Goal: Task Accomplishment & Management: Complete application form

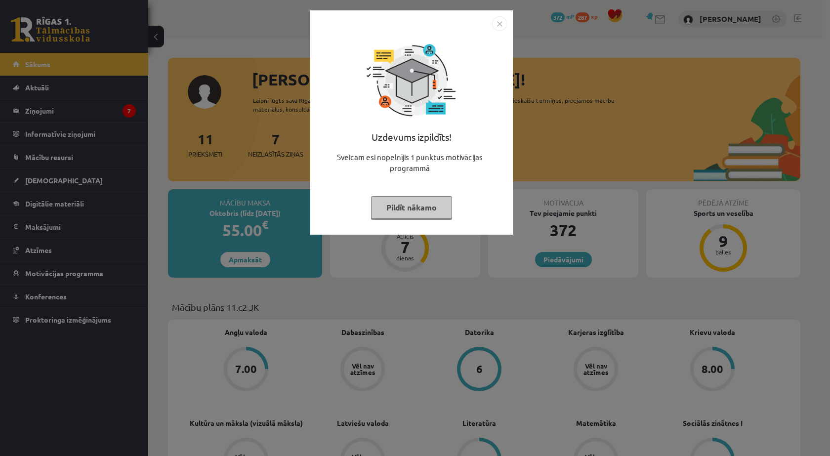
click at [409, 214] on button "Pildīt nākamo" at bounding box center [411, 207] width 81 height 23
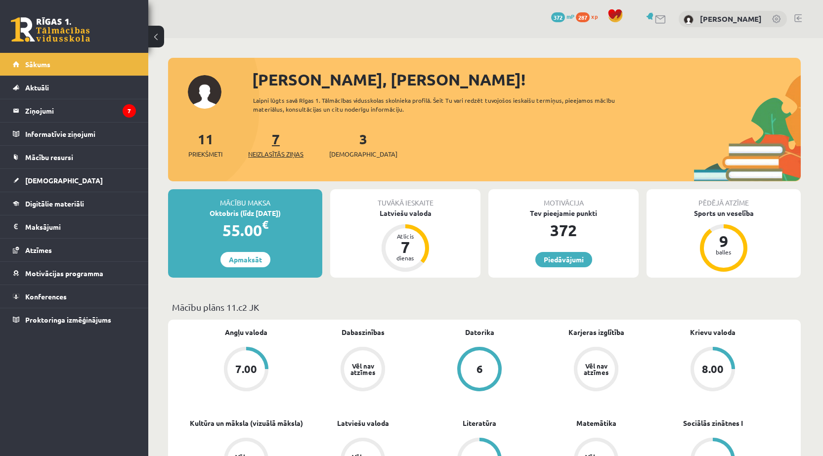
click at [277, 146] on link "7 Neizlasītās ziņas" at bounding box center [275, 144] width 55 height 29
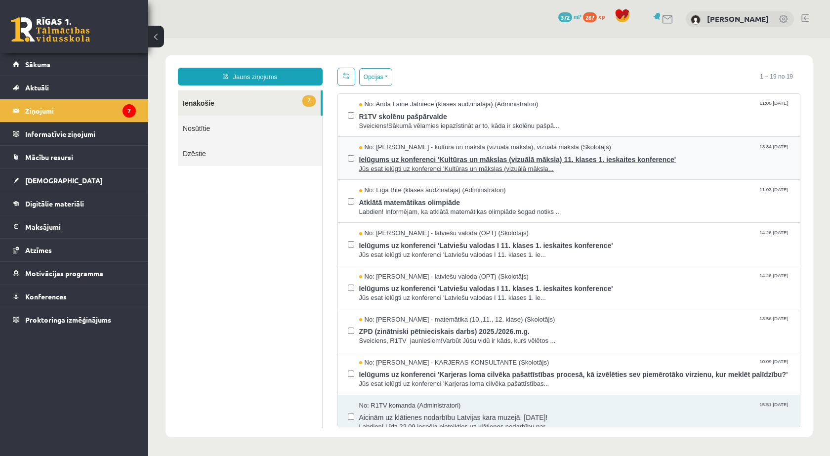
click at [437, 160] on span "Ielūgums uz konferenci 'Kultūras un mākslas (vizuālā māksla) 11. klases 1. iesk…" at bounding box center [574, 158] width 431 height 12
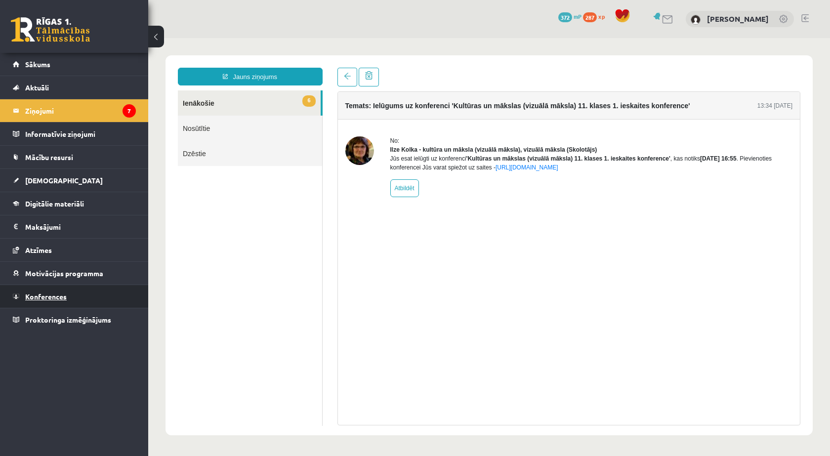
click at [68, 291] on link "Konferences" at bounding box center [74, 296] width 123 height 23
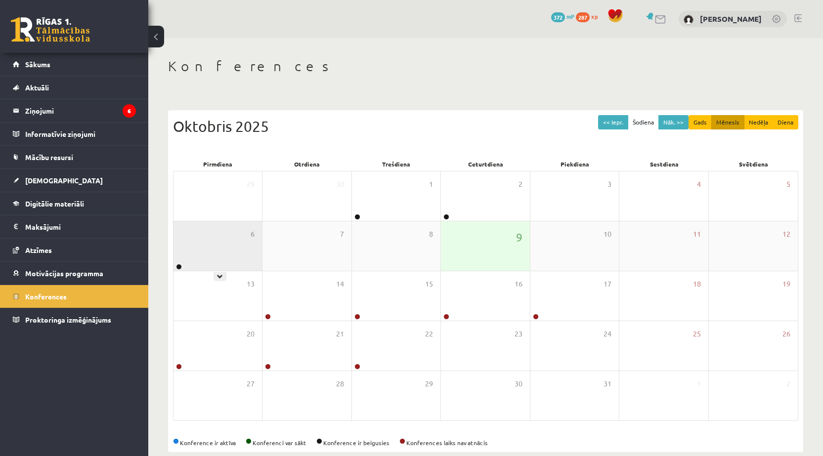
click at [200, 252] on div "6" at bounding box center [217, 245] width 88 height 49
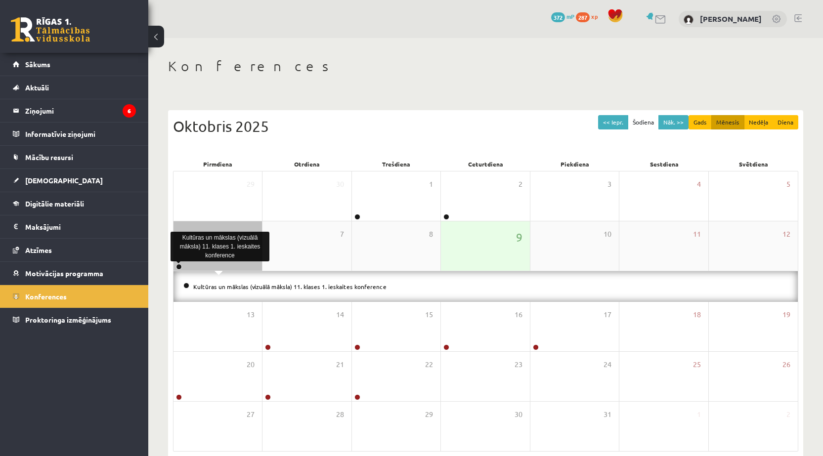
click at [179, 266] on link at bounding box center [179, 267] width 6 height 6
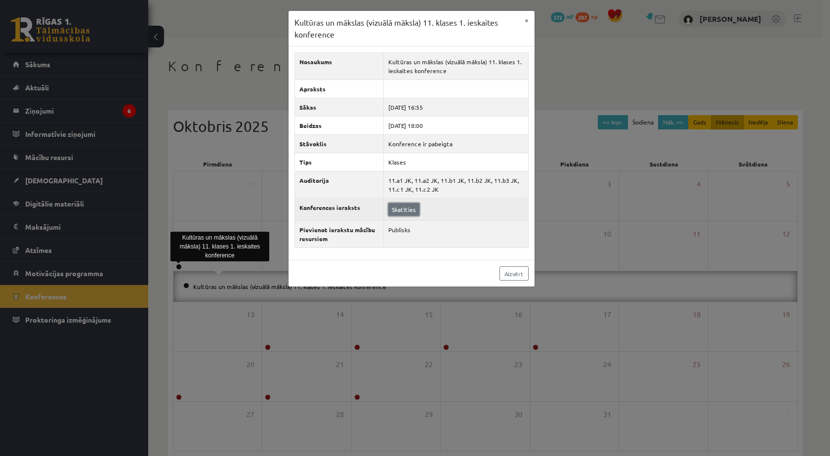
click at [397, 209] on link "Skatīties" at bounding box center [403, 209] width 31 height 13
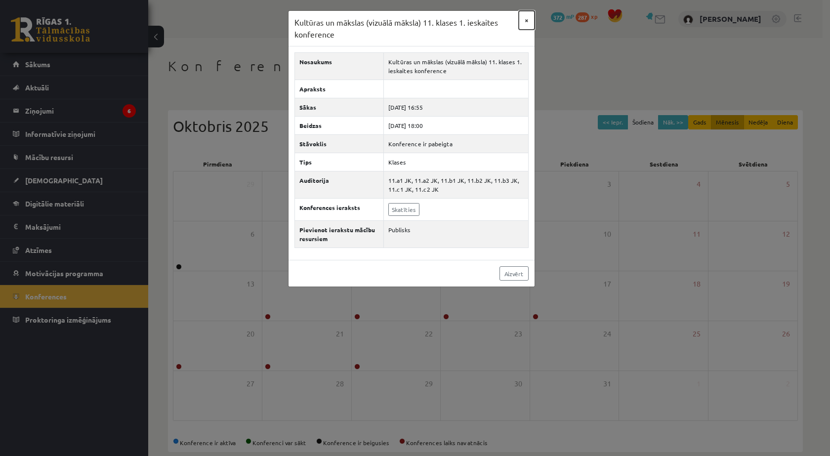
click at [522, 21] on button "×" at bounding box center [527, 20] width 16 height 19
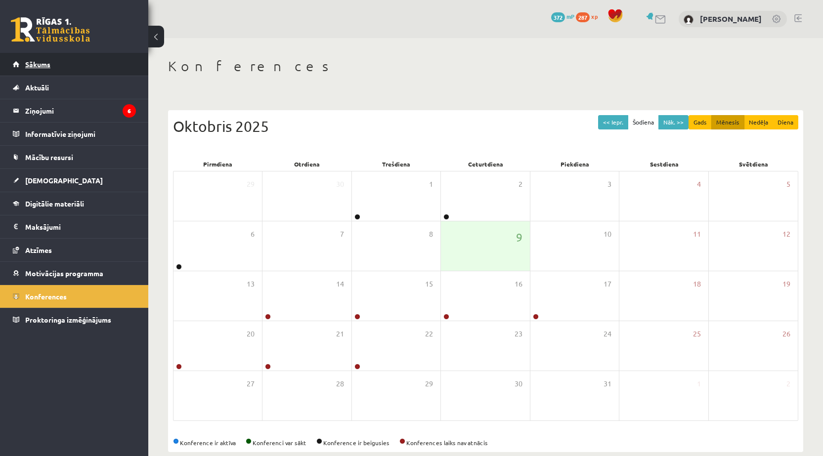
click at [77, 64] on link "Sākums" at bounding box center [74, 64] width 123 height 23
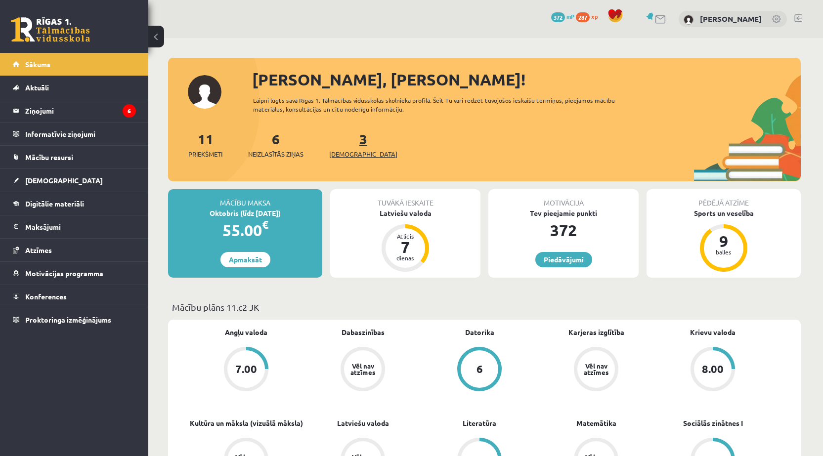
click at [345, 140] on link "3 Ieskaites" at bounding box center [363, 144] width 68 height 29
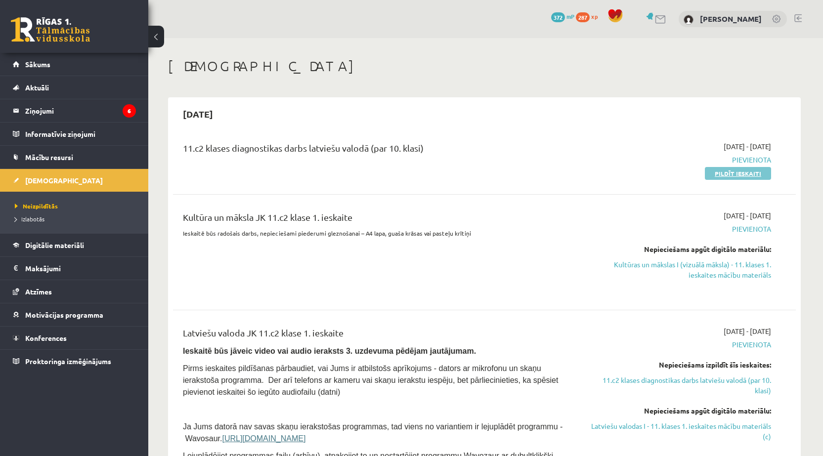
click at [711, 172] on link "Pildīt ieskaiti" at bounding box center [737, 173] width 66 height 13
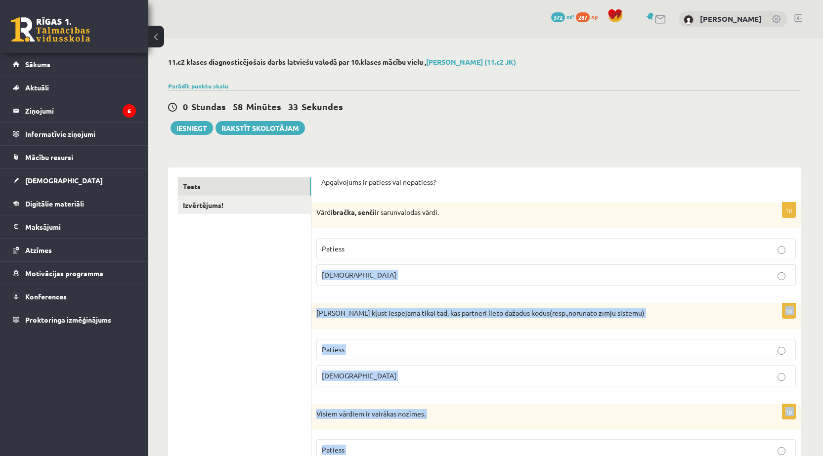
drag, startPoint x: 378, startPoint y: 448, endPoint x: 311, endPoint y: 287, distance: 174.3
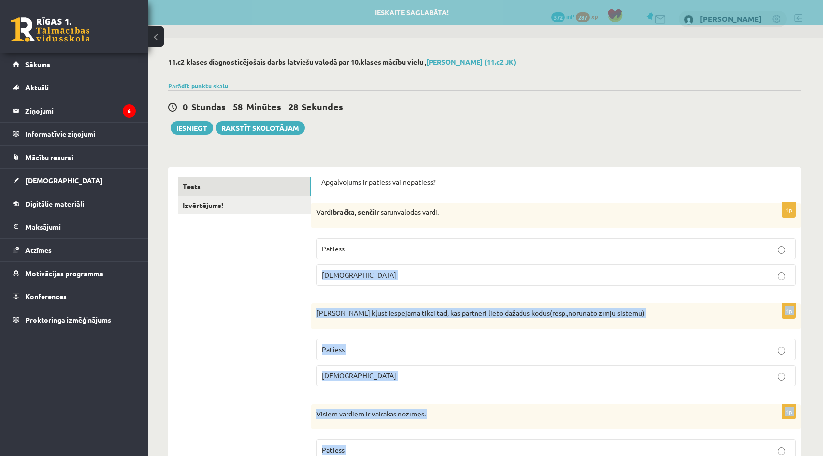
copy form "Loremi 0d Sitame conse adipiscin elits doe, tem incididu utlab etdolor magna(al…"
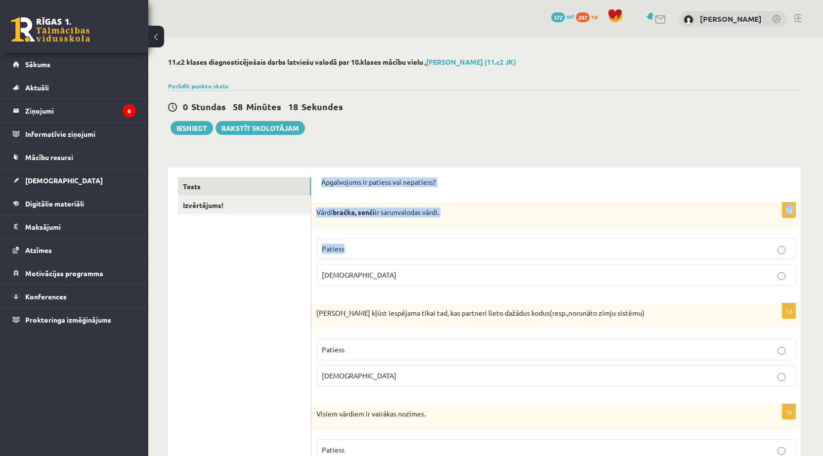
drag, startPoint x: 320, startPoint y: 178, endPoint x: 498, endPoint y: 242, distance: 189.4
copy form "Apgalvojums ir patiess vai nepatiess? 1p Vārdi bračka, senči ir sarunvalodas vā…"
click at [334, 251] on span "Patiess" at bounding box center [333, 248] width 23 height 9
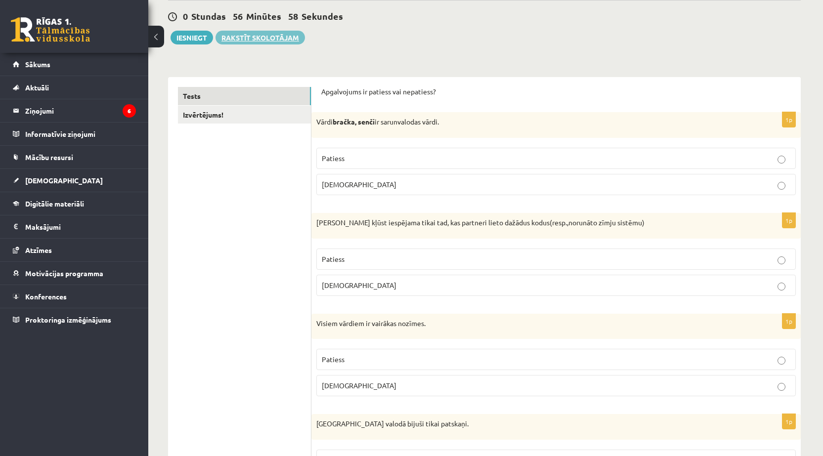
scroll to position [99, 0]
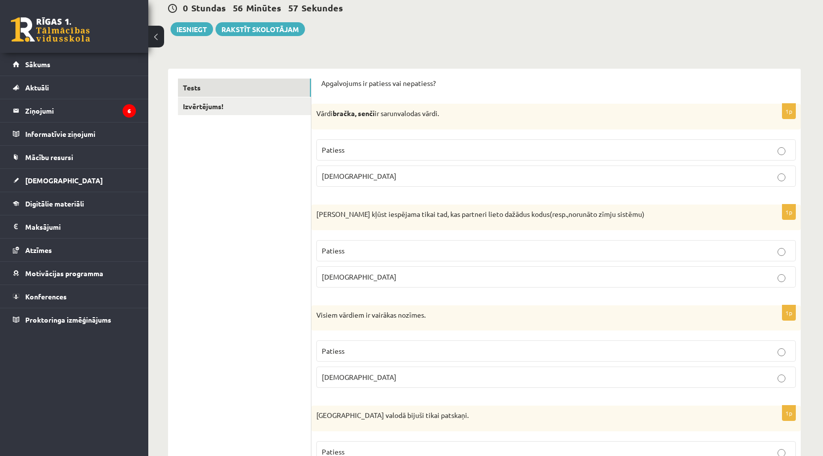
click at [338, 280] on span "Aplams" at bounding box center [359, 276] width 75 height 9
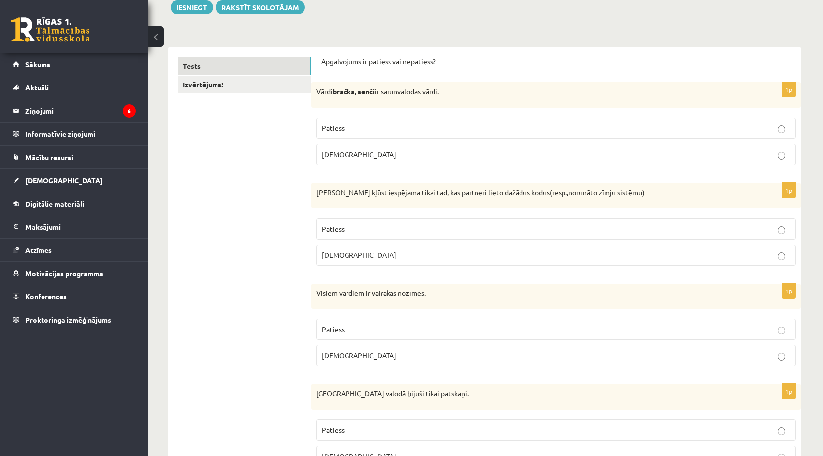
scroll to position [247, 0]
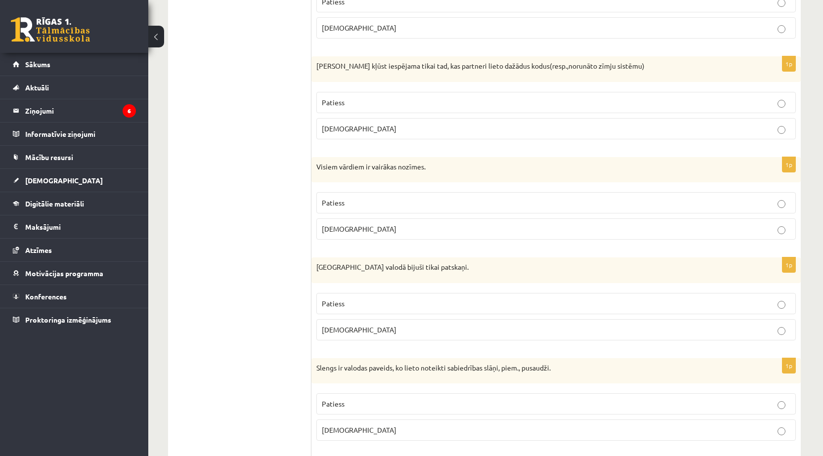
click at [338, 231] on span "Aplams" at bounding box center [359, 228] width 75 height 9
click at [347, 328] on p "Aplams" at bounding box center [556, 330] width 468 height 10
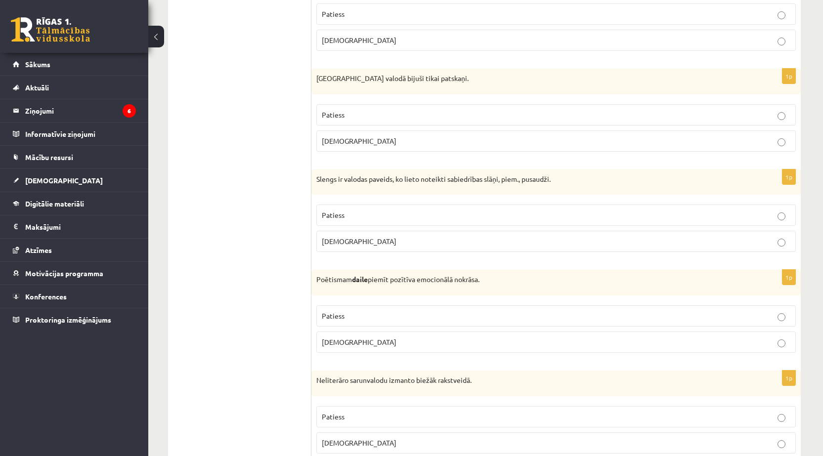
scroll to position [445, 0]
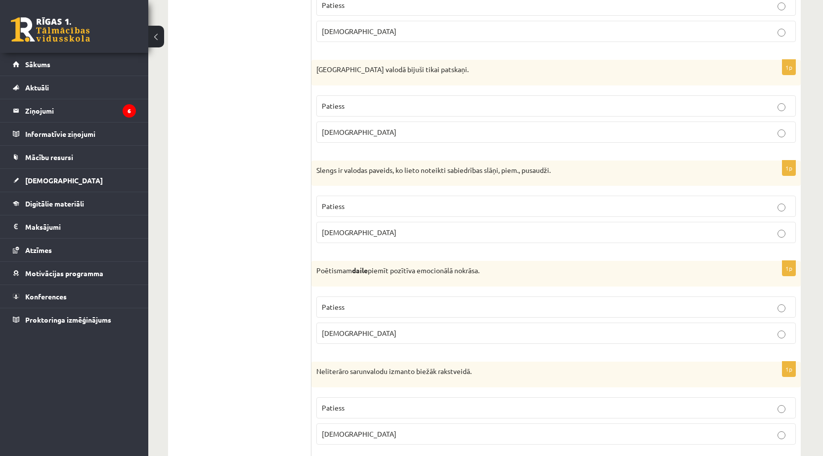
click at [353, 205] on p "Patiess" at bounding box center [556, 206] width 468 height 10
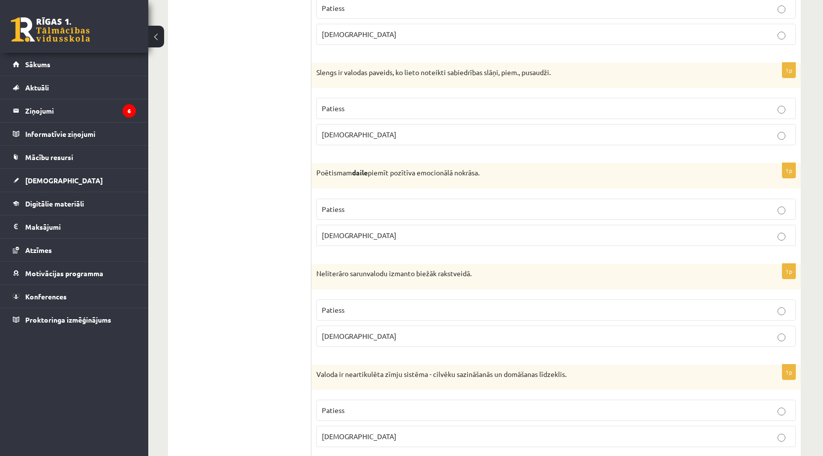
scroll to position [543, 0]
click at [347, 217] on label "Patiess" at bounding box center [555, 208] width 479 height 21
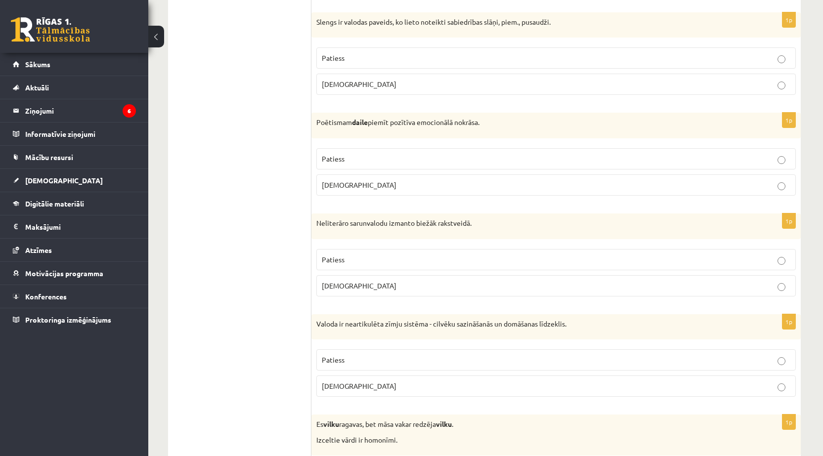
click at [324, 280] on label "Aplams" at bounding box center [555, 285] width 479 height 21
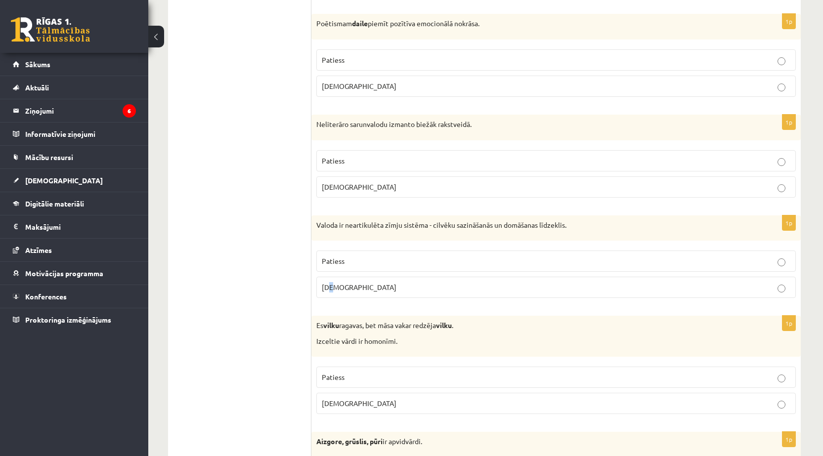
click at [332, 289] on span "Aplams" at bounding box center [359, 287] width 75 height 9
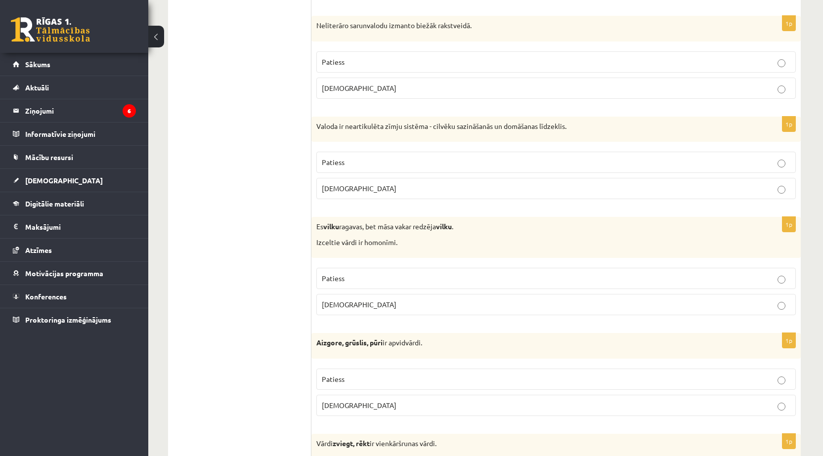
click at [382, 192] on p "Aplams" at bounding box center [556, 188] width 468 height 10
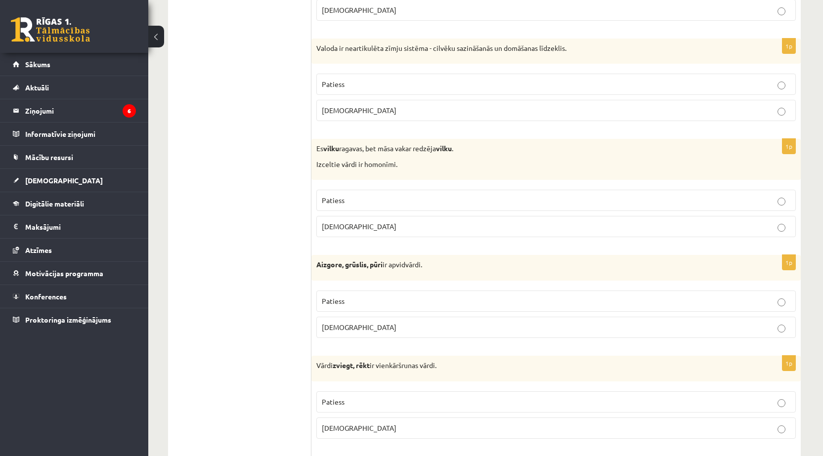
scroll to position [889, 0]
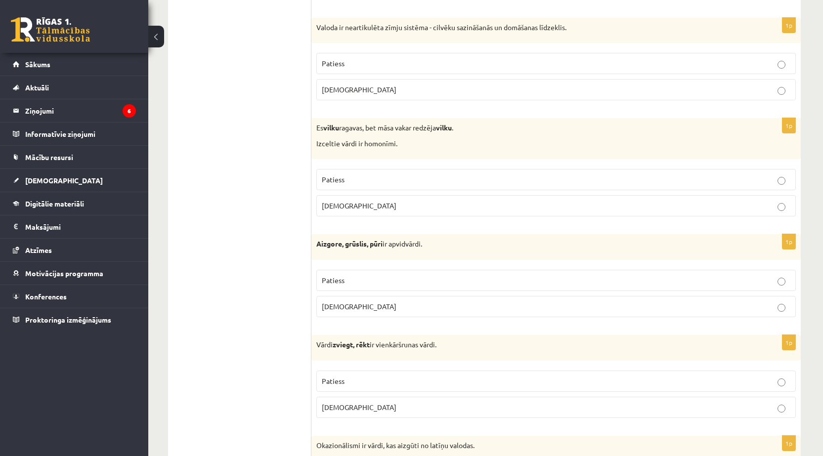
click at [379, 169] on label "Patiess" at bounding box center [555, 179] width 479 height 21
click at [343, 285] on p "Patiess" at bounding box center [556, 280] width 468 height 10
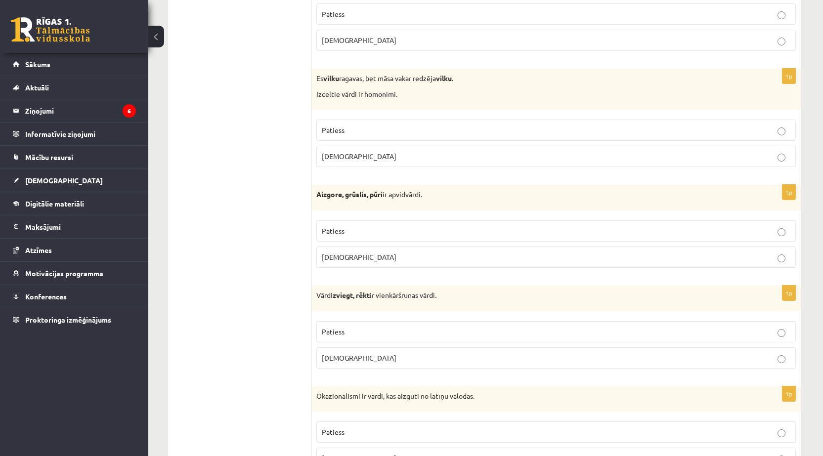
click at [344, 328] on p "Patiess" at bounding box center [556, 332] width 468 height 10
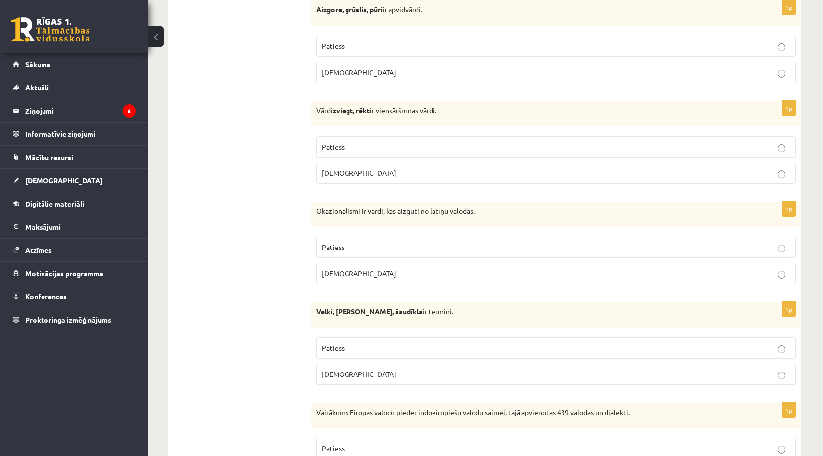
scroll to position [1136, 0]
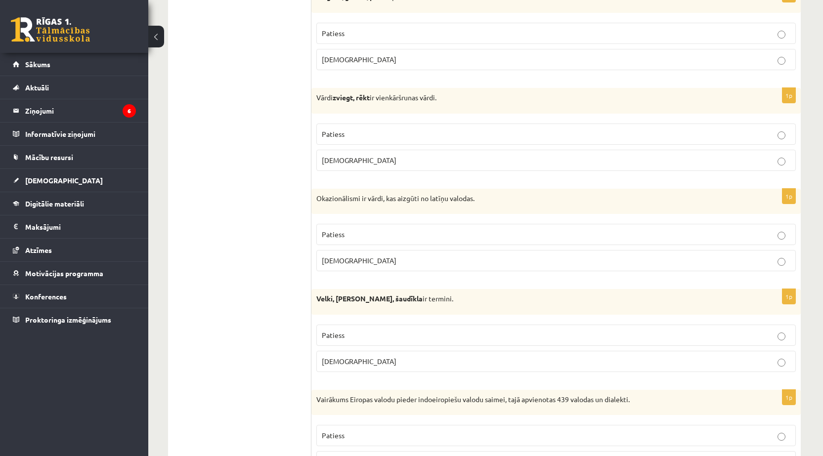
click at [345, 259] on p "Aplams" at bounding box center [556, 260] width 468 height 10
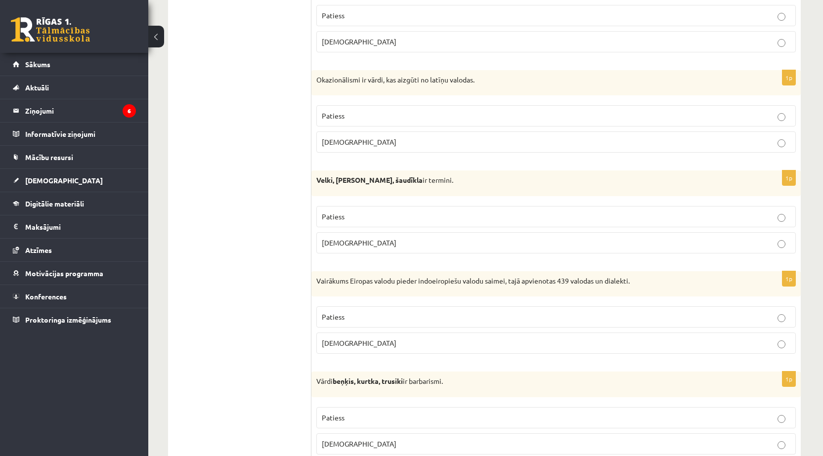
scroll to position [1284, 0]
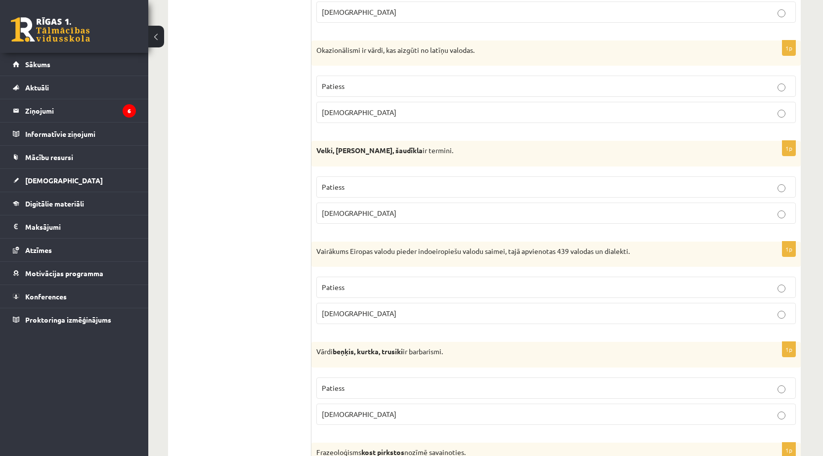
click at [344, 193] on label "Patiess" at bounding box center [555, 186] width 479 height 21
click at [352, 296] on label "Patiess" at bounding box center [555, 287] width 479 height 21
click at [347, 390] on p "Patiess" at bounding box center [556, 388] width 468 height 10
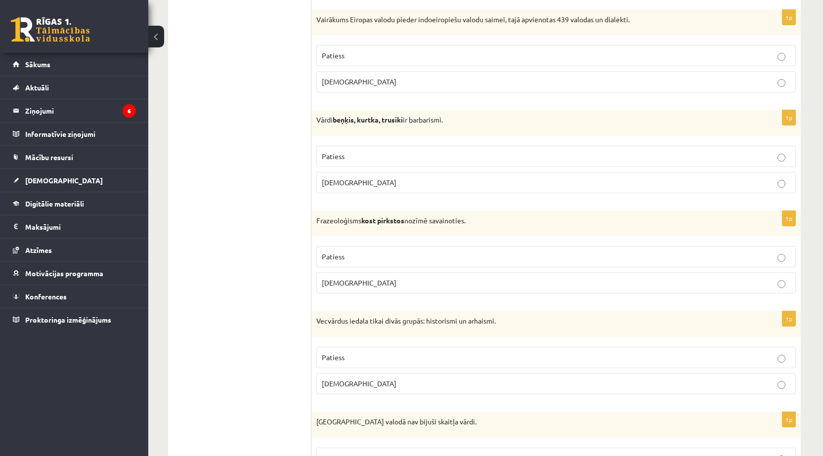
scroll to position [1531, 0]
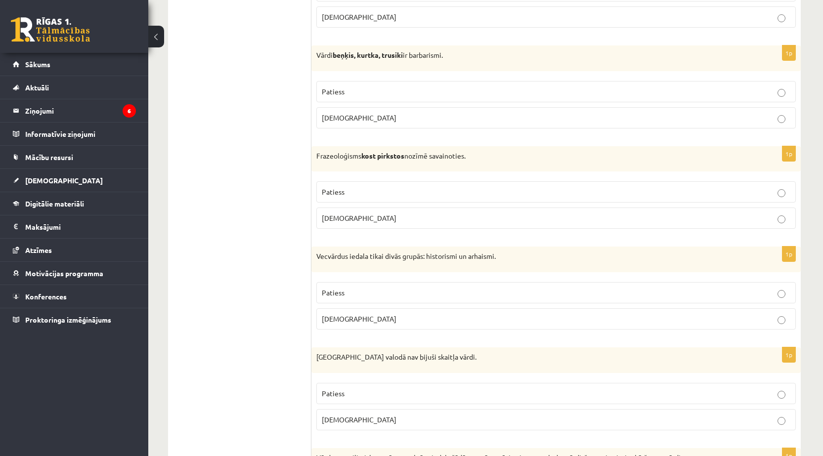
drag, startPoint x: 361, startPoint y: 321, endPoint x: 350, endPoint y: 320, distance: 10.9
click at [361, 321] on p "Aplams" at bounding box center [556, 319] width 468 height 10
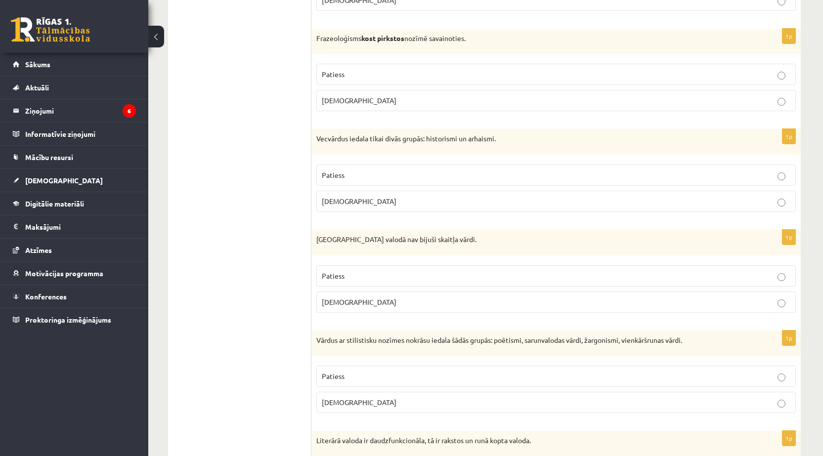
scroll to position [1729, 0]
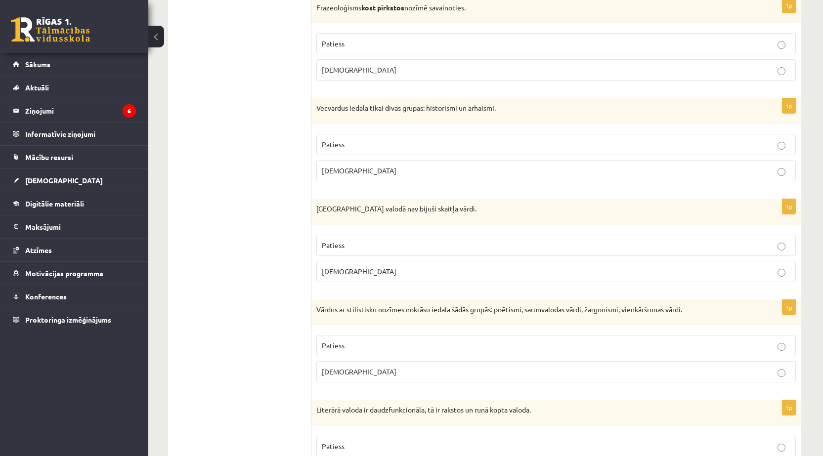
click at [335, 250] on p "Patiess" at bounding box center [556, 245] width 468 height 10
click at [363, 345] on p "Patiess" at bounding box center [556, 345] width 468 height 10
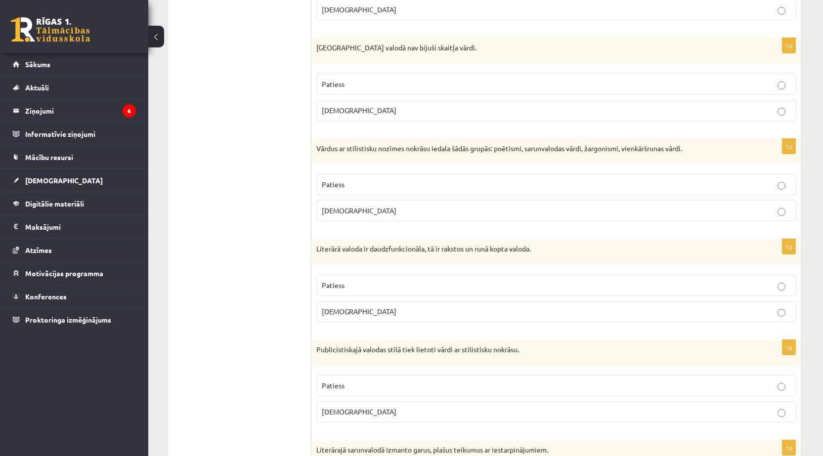
scroll to position [1927, 0]
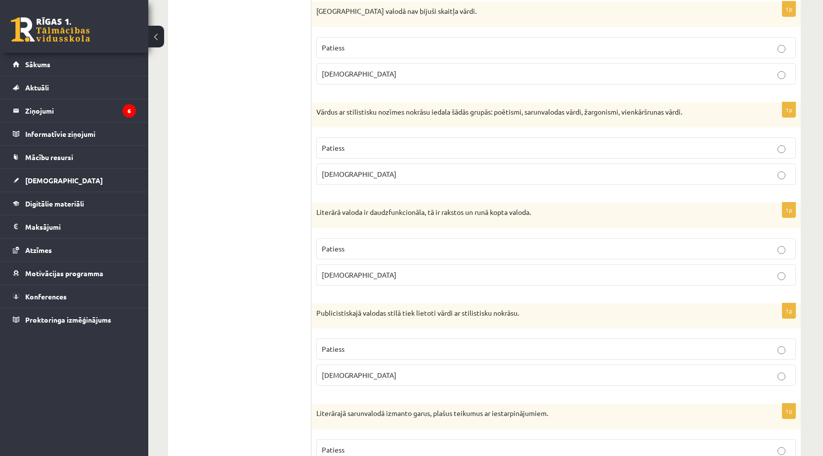
click at [337, 251] on span "Patiess" at bounding box center [333, 248] width 23 height 9
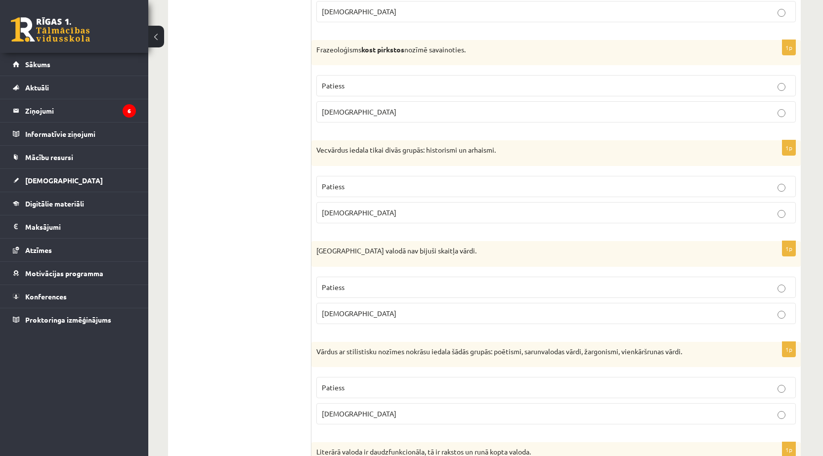
scroll to position [1680, 0]
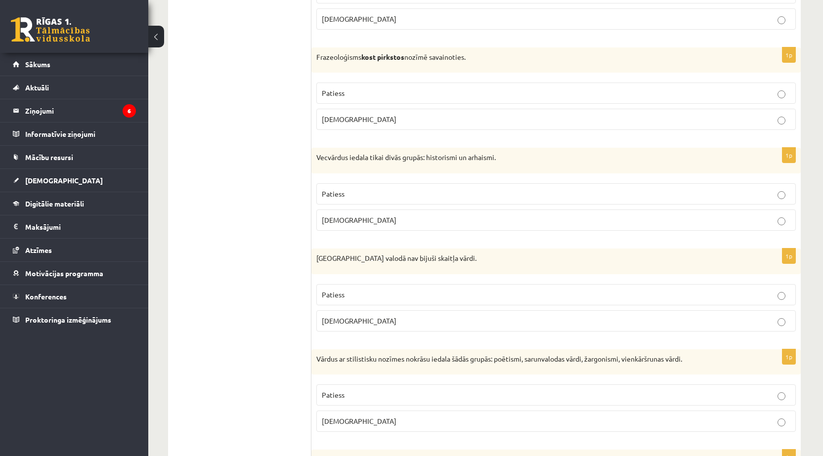
click at [367, 116] on p "Aplams" at bounding box center [556, 119] width 468 height 10
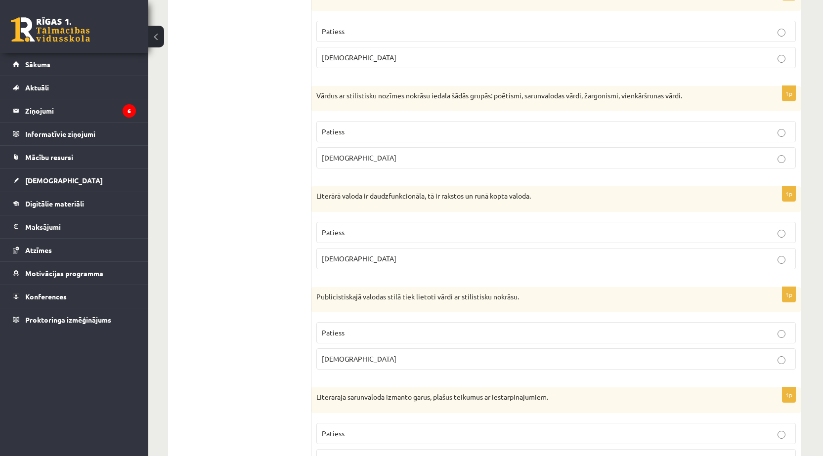
scroll to position [1976, 0]
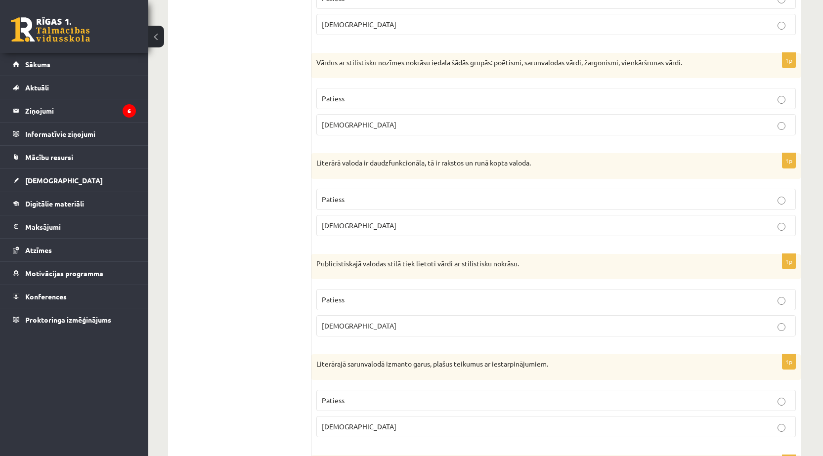
click at [337, 288] on fieldset "Patiess Aplams" at bounding box center [555, 311] width 479 height 55
click at [333, 299] on span "Patiess" at bounding box center [333, 299] width 23 height 9
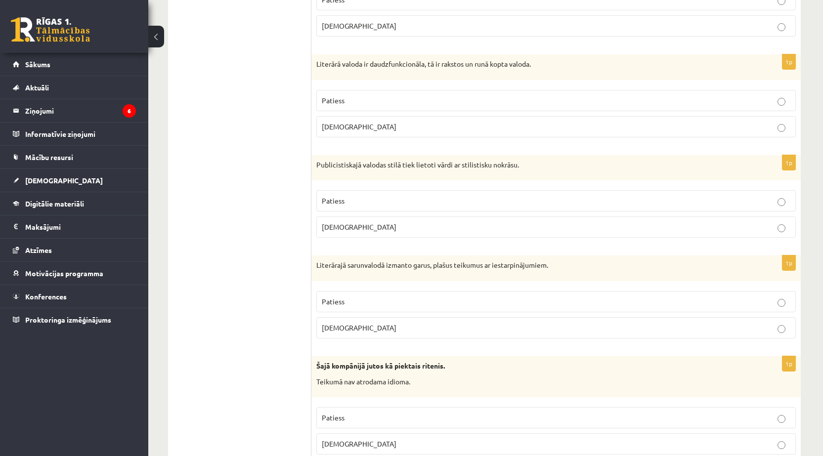
scroll to position [2124, 0]
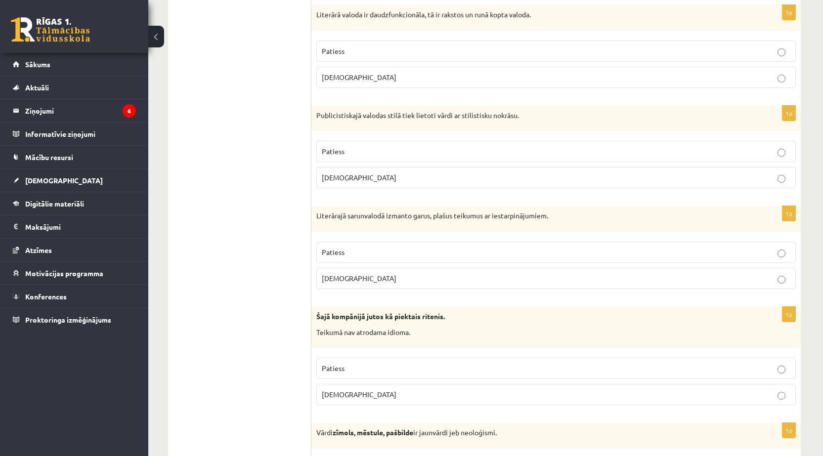
click at [344, 278] on span "Aplams" at bounding box center [359, 278] width 75 height 9
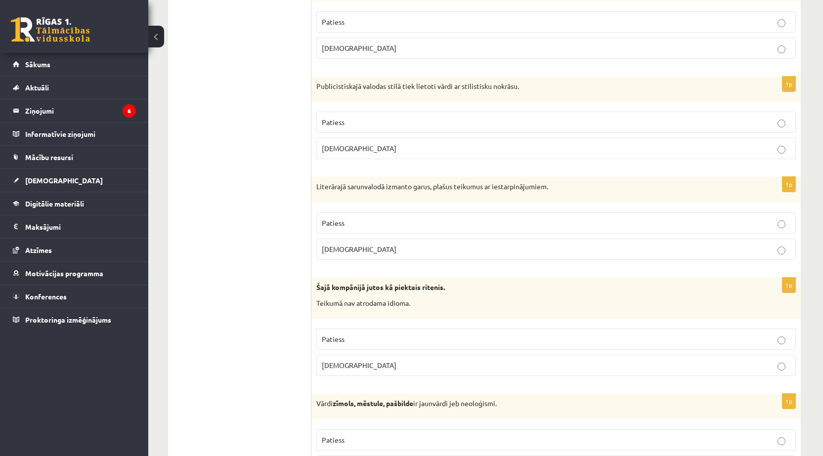
scroll to position [2272, 0]
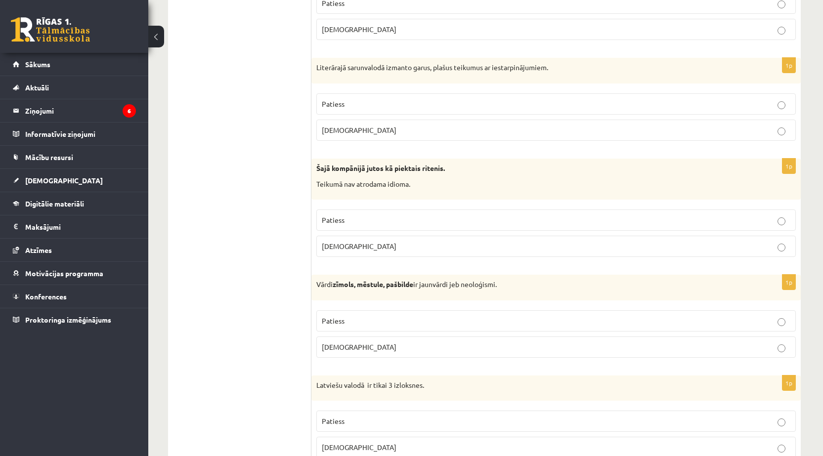
click at [337, 245] on span "Aplams" at bounding box center [359, 246] width 75 height 9
click at [337, 323] on span "Patiess" at bounding box center [333, 320] width 23 height 9
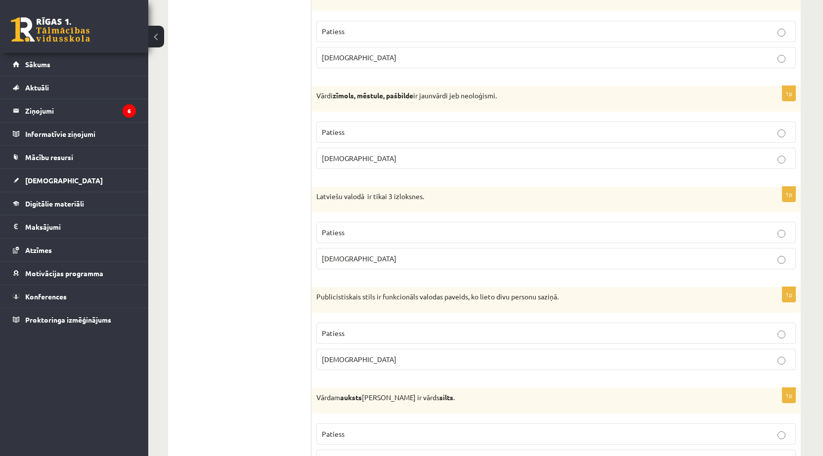
scroll to position [2470, 0]
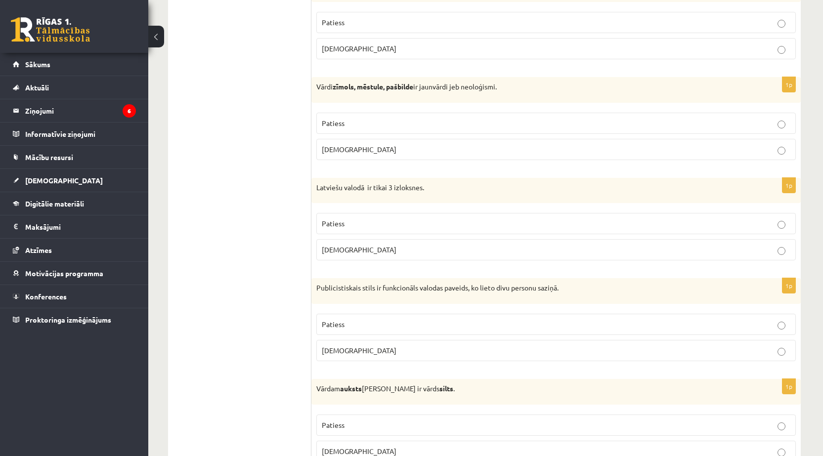
click at [334, 348] on span "Aplams" at bounding box center [359, 350] width 75 height 9
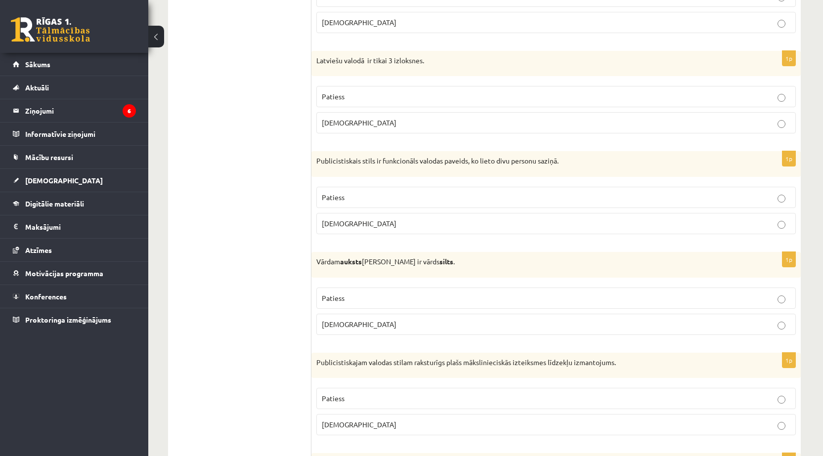
scroll to position [2618, 0]
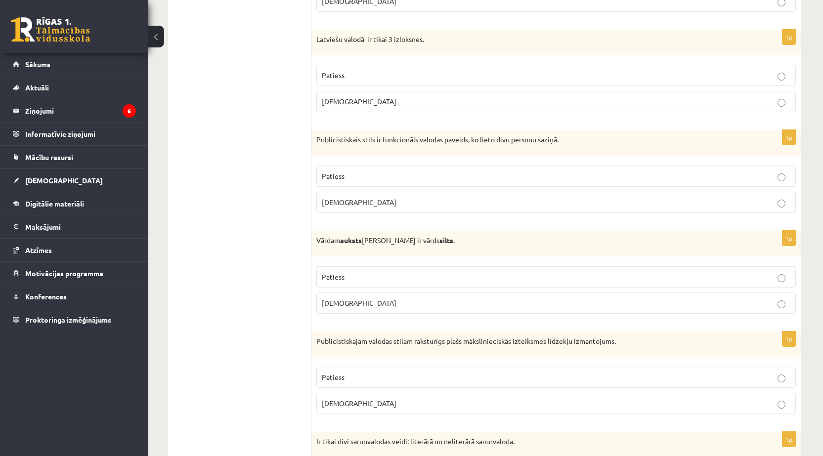
click at [343, 303] on span "Aplams" at bounding box center [359, 302] width 75 height 9
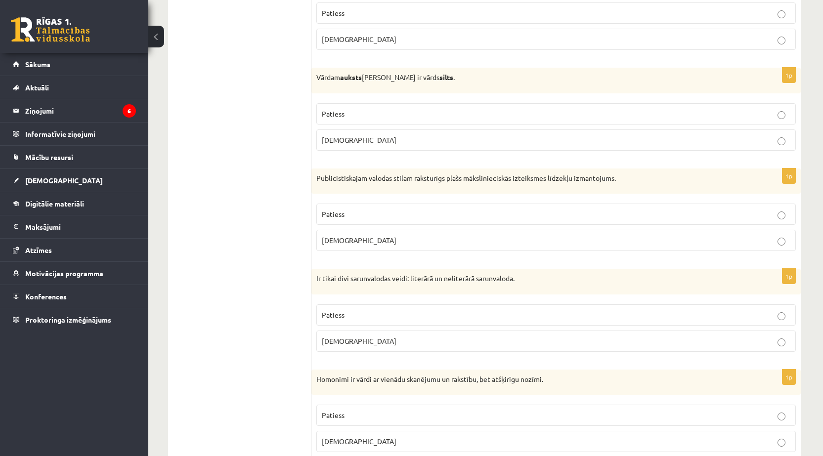
scroll to position [2815, 0]
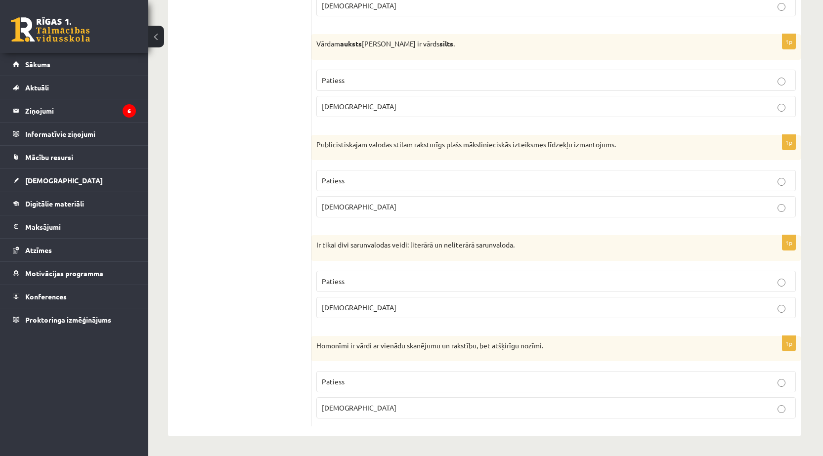
click at [337, 175] on p "Patiess" at bounding box center [556, 180] width 468 height 10
click at [367, 287] on label "Patiess" at bounding box center [555, 281] width 479 height 21
click at [361, 384] on p "Patiess" at bounding box center [556, 381] width 468 height 10
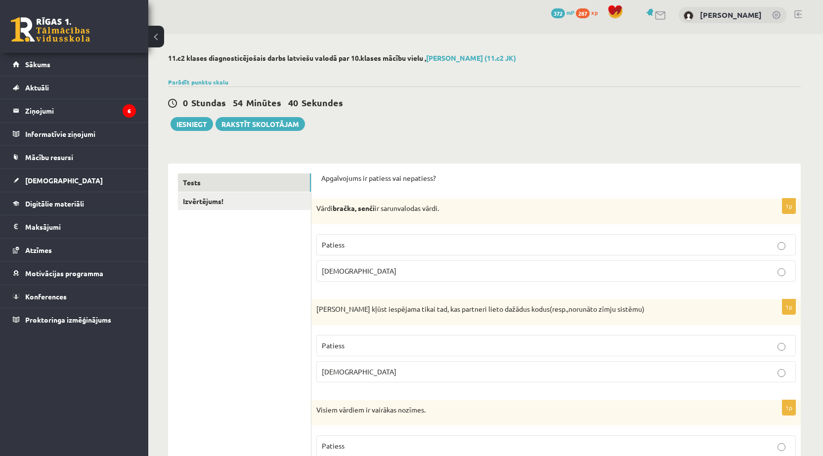
scroll to position [0, 0]
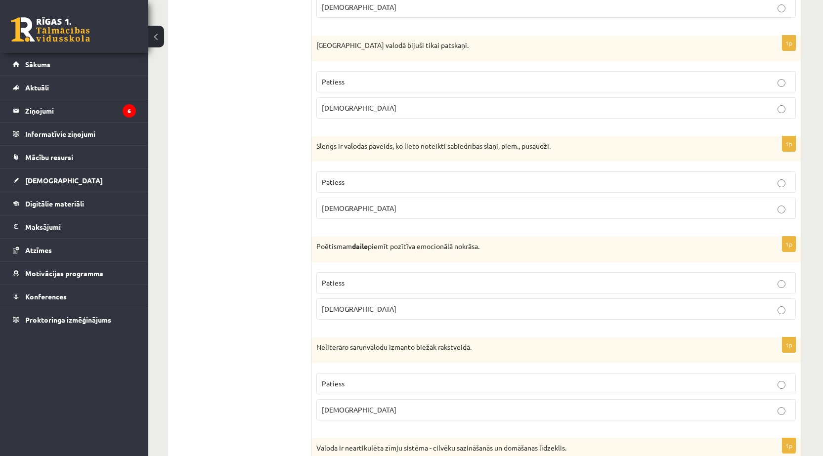
scroll to position [741, 0]
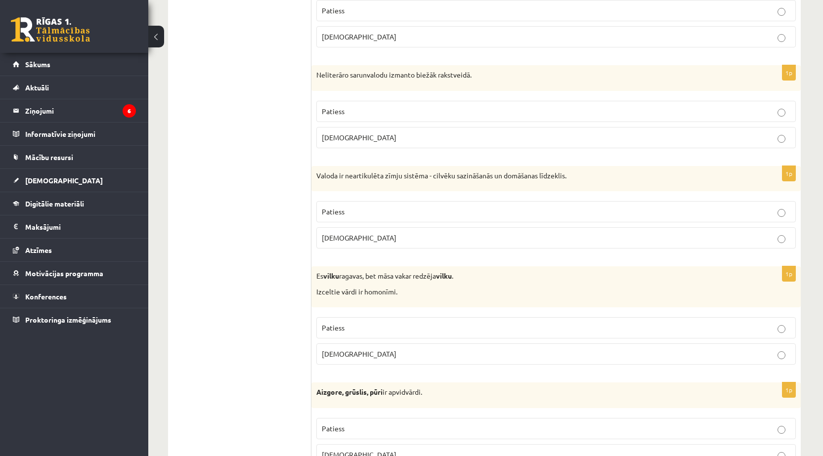
click at [345, 211] on p "Patiess" at bounding box center [556, 211] width 468 height 10
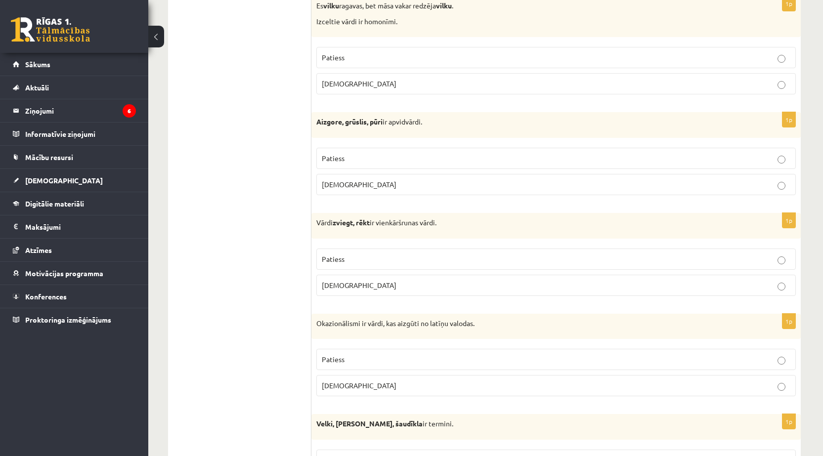
scroll to position [1037, 0]
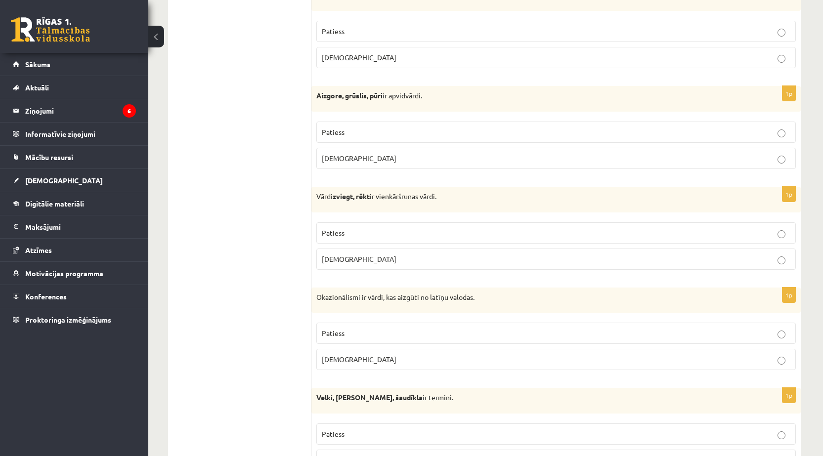
click at [345, 251] on label "Aplams" at bounding box center [555, 258] width 479 height 21
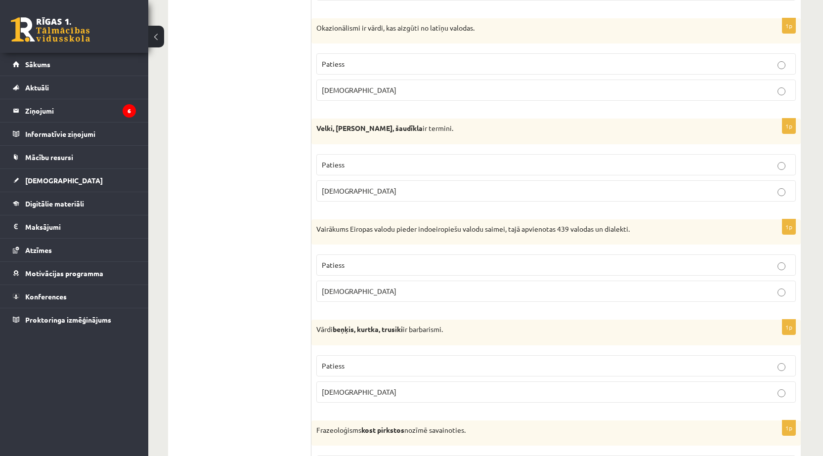
scroll to position [1383, 0]
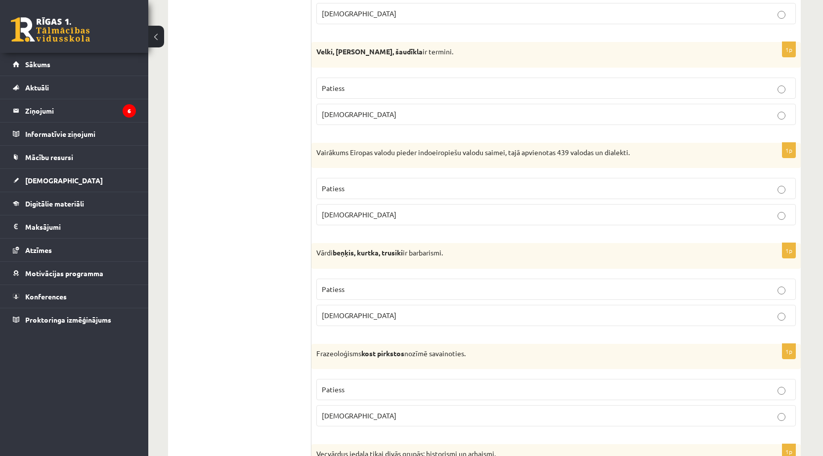
click at [347, 284] on p "Patiess" at bounding box center [556, 289] width 468 height 10
click at [343, 306] on label "Aplams" at bounding box center [555, 315] width 479 height 21
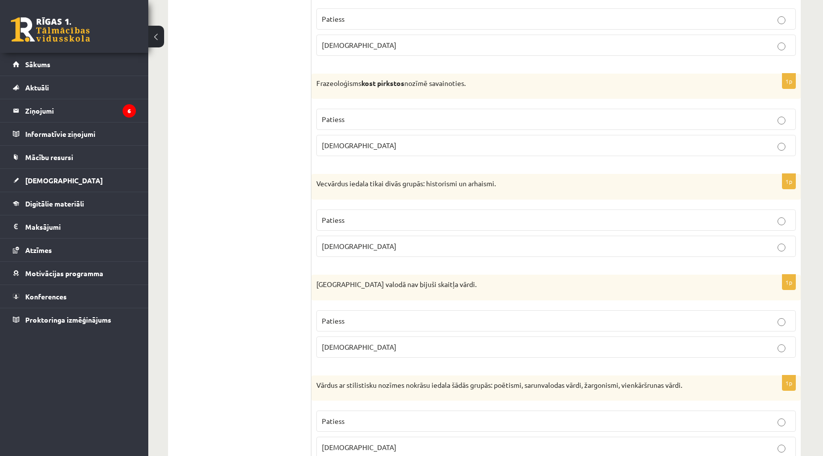
scroll to position [1729, 0]
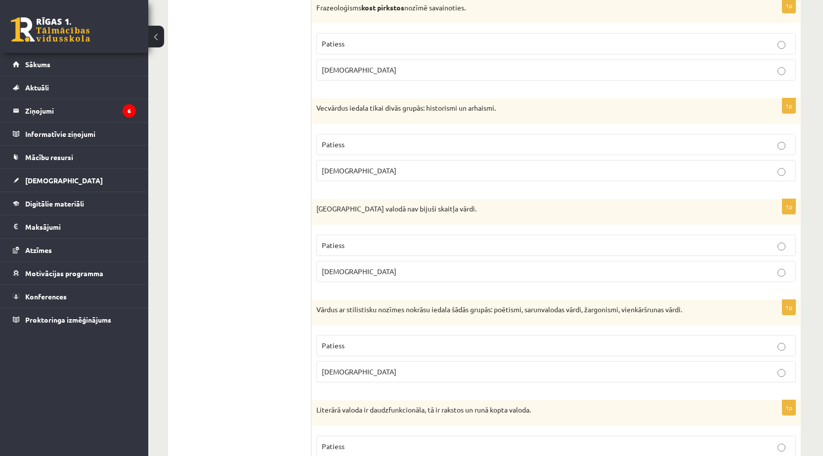
click at [333, 369] on span "Aplams" at bounding box center [359, 371] width 75 height 9
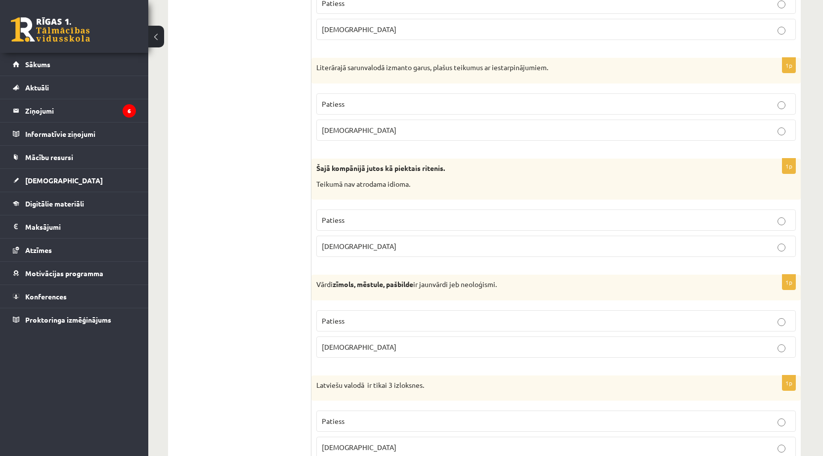
scroll to position [2569, 0]
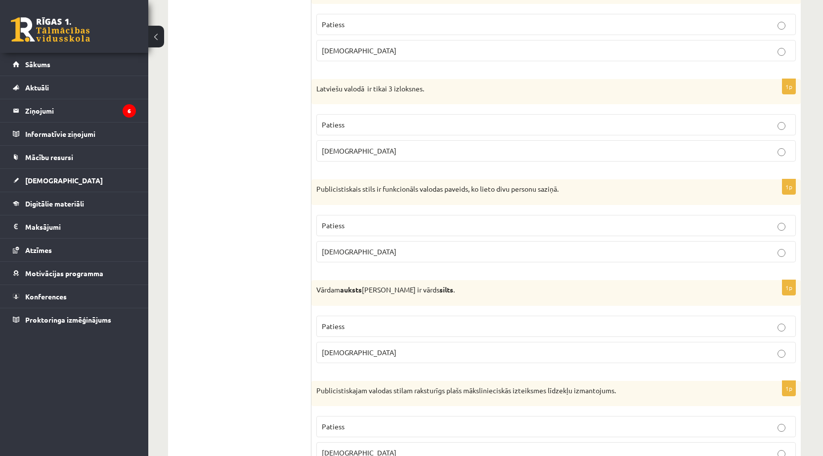
drag, startPoint x: 342, startPoint y: 127, endPoint x: 347, endPoint y: 151, distance: 24.2
click at [342, 127] on span "Patiess" at bounding box center [333, 124] width 23 height 9
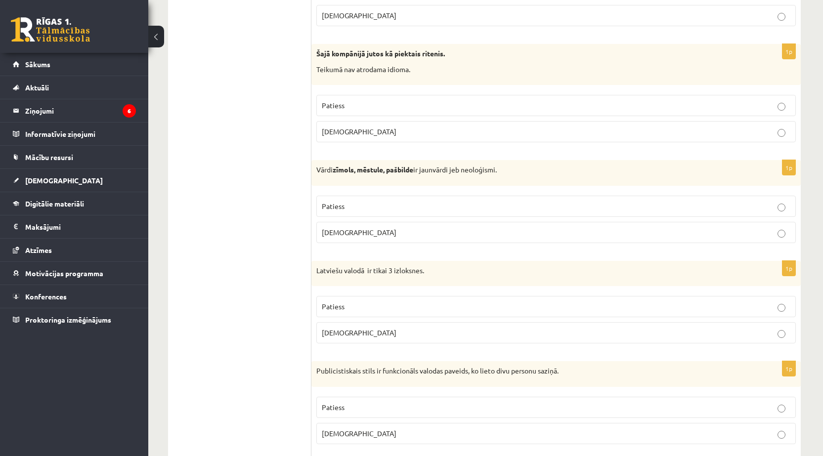
scroll to position [2421, 0]
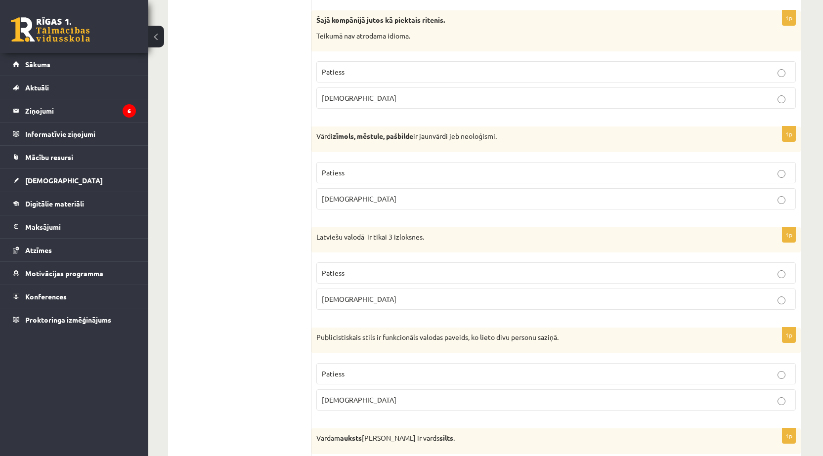
click at [334, 303] on span "Aplams" at bounding box center [359, 298] width 75 height 9
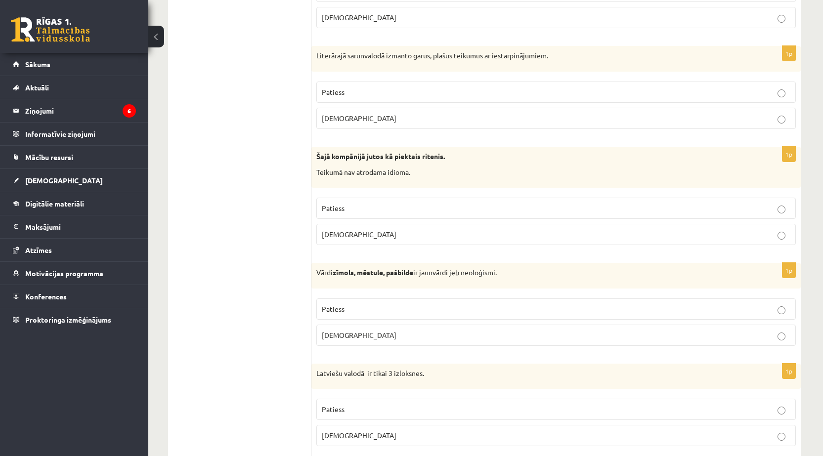
scroll to position [0, 0]
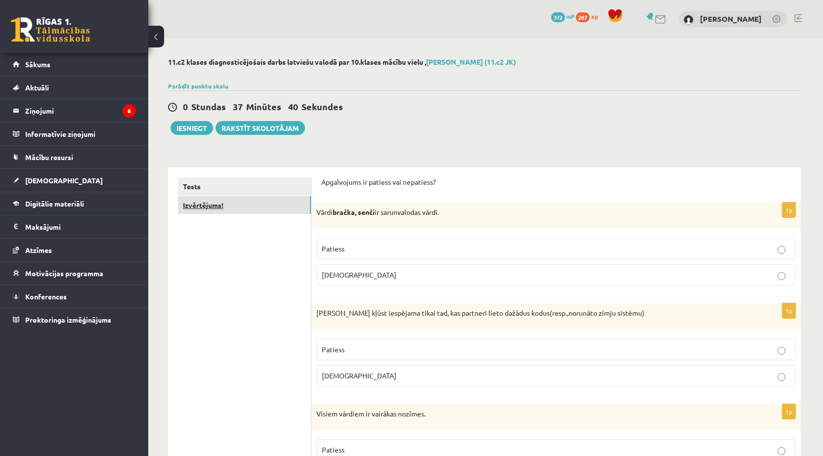
click at [221, 204] on link "Izvērtējums!" at bounding box center [244, 205] width 133 height 18
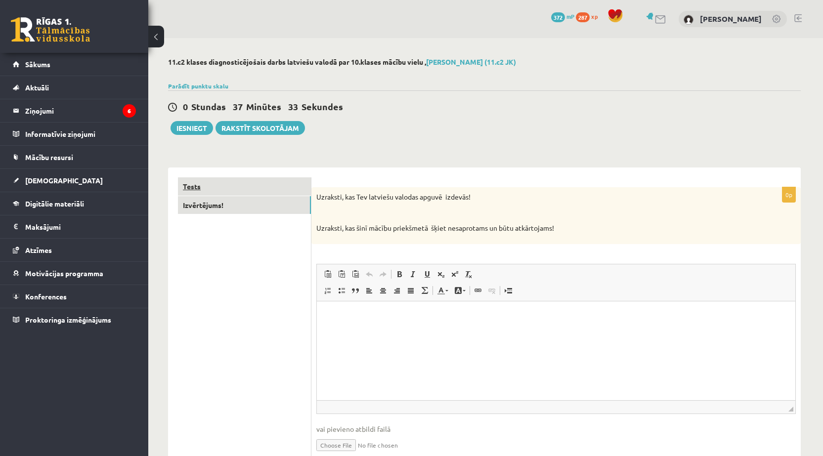
click at [219, 186] on link "Tests" at bounding box center [244, 186] width 133 height 18
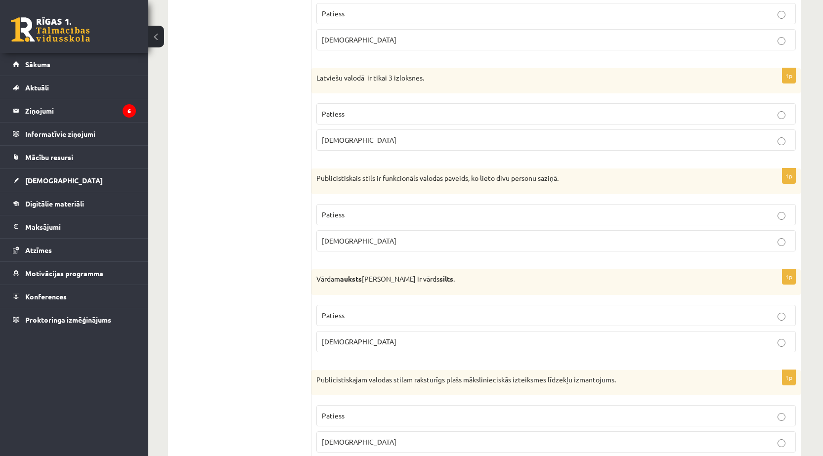
scroll to position [2816, 0]
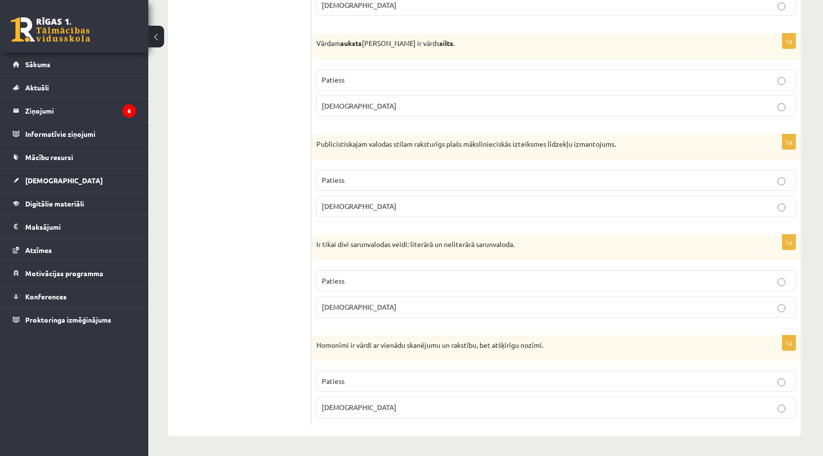
drag, startPoint x: 184, startPoint y: 318, endPoint x: 222, endPoint y: 259, distance: 69.8
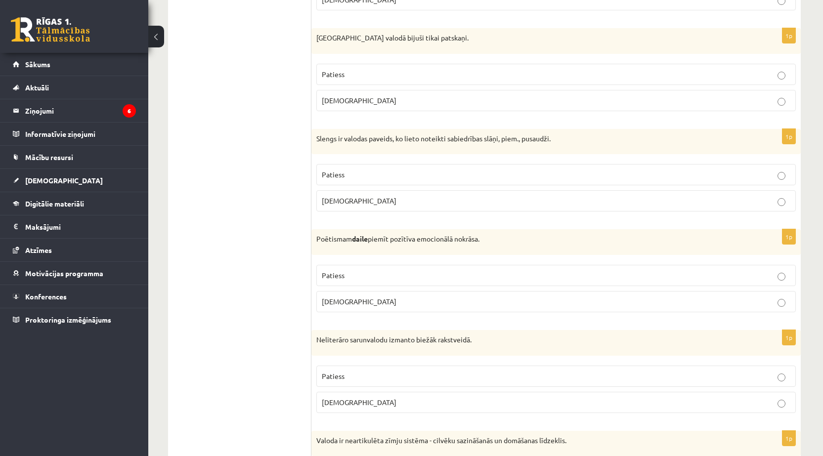
scroll to position [0, 0]
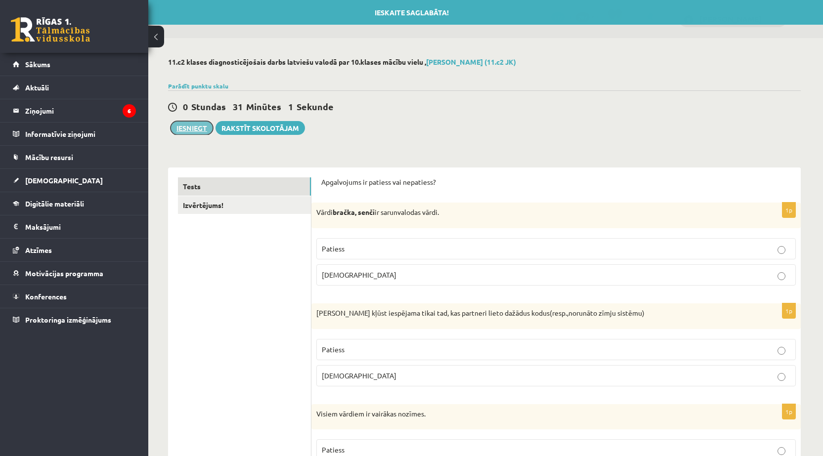
click at [195, 133] on button "Iesniegt" at bounding box center [191, 128] width 42 height 14
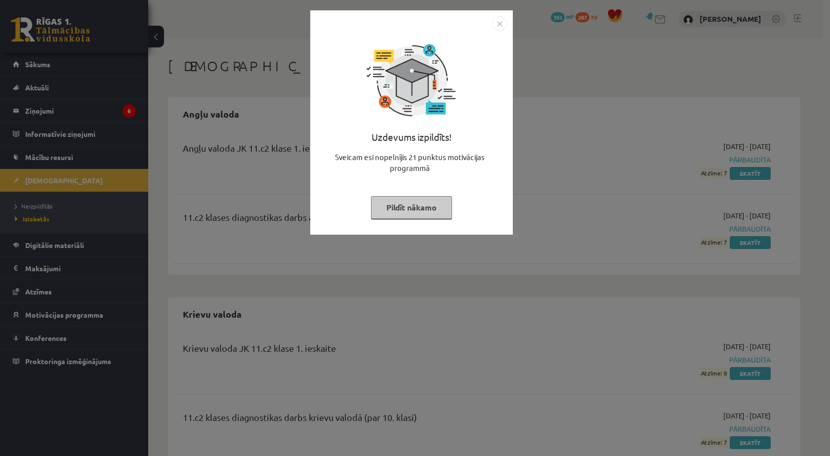
click at [422, 211] on button "Pildīt nākamo" at bounding box center [411, 207] width 81 height 23
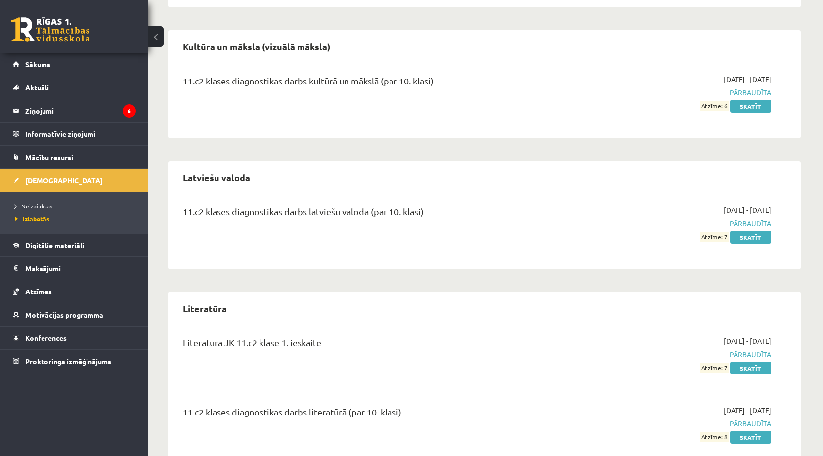
scroll to position [503, 0]
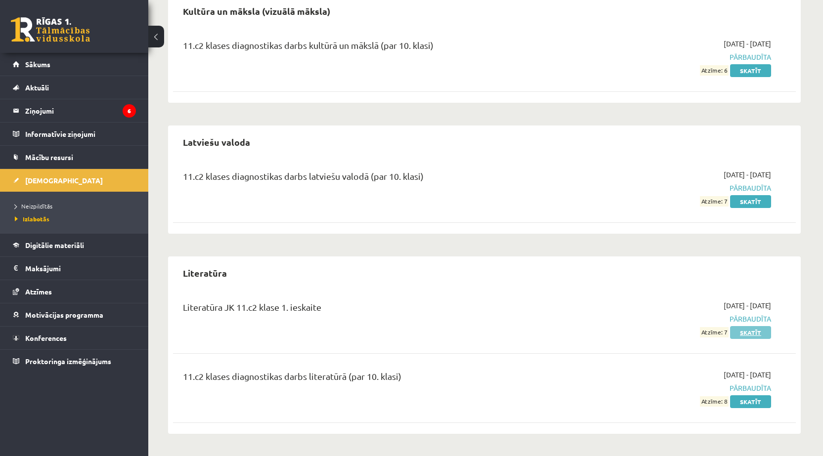
click at [748, 333] on link "Skatīt" at bounding box center [750, 332] width 41 height 13
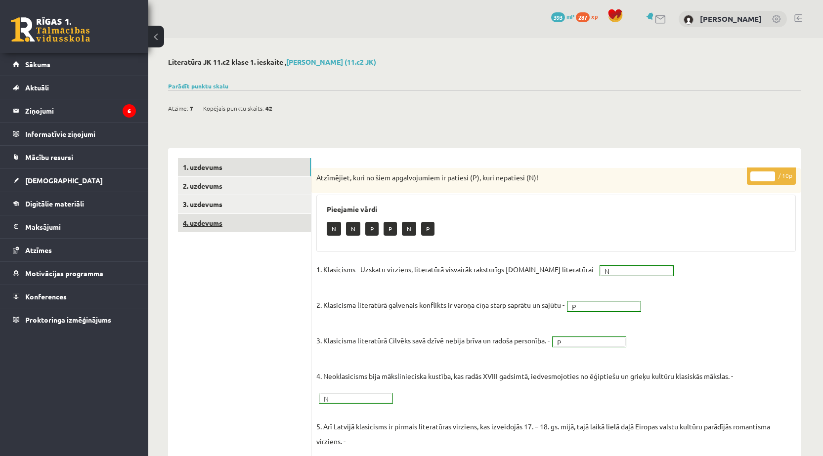
click at [226, 225] on link "4. uzdevums" at bounding box center [244, 223] width 133 height 18
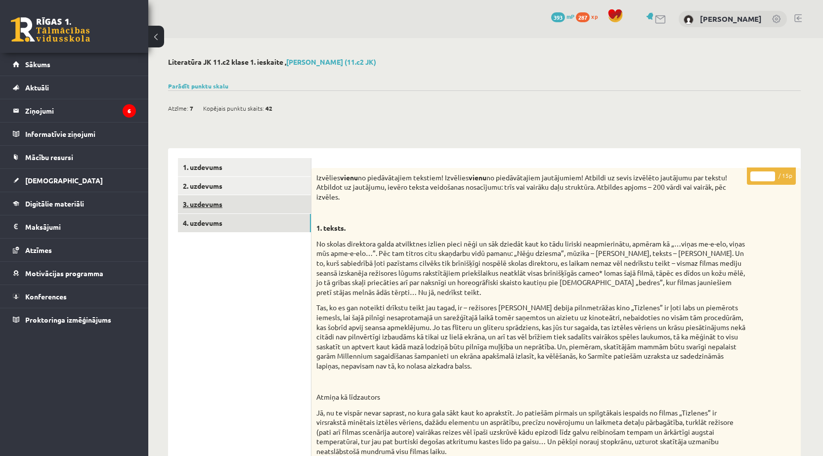
click at [221, 208] on link "3. uzdevums" at bounding box center [244, 204] width 133 height 18
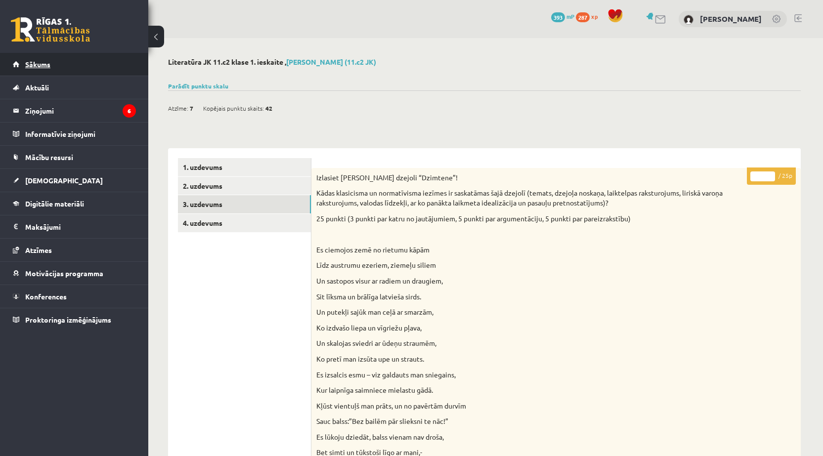
click at [72, 68] on link "Sākums" at bounding box center [74, 64] width 123 height 23
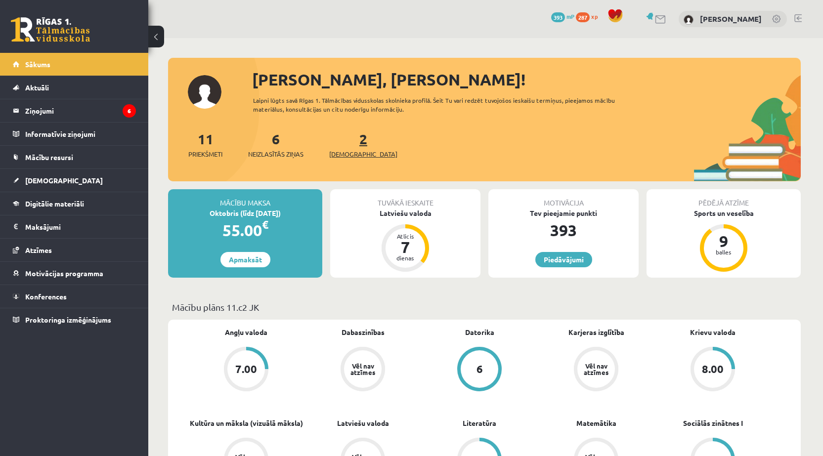
click at [349, 151] on span "[DEMOGRAPHIC_DATA]" at bounding box center [363, 154] width 68 height 10
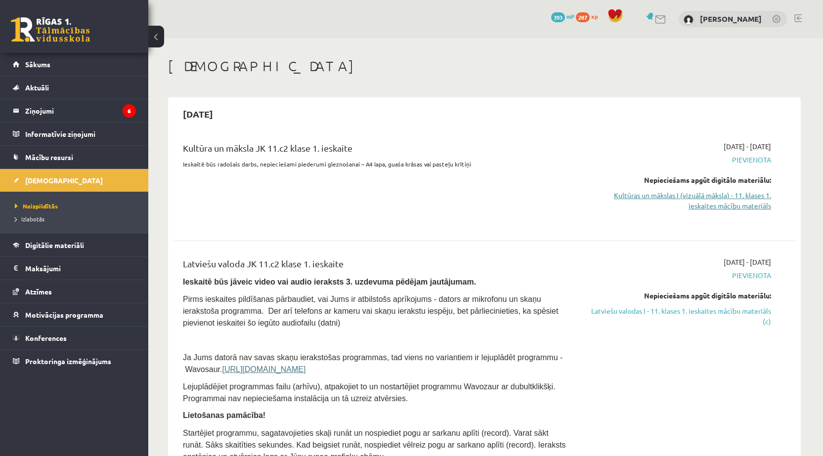
click at [684, 192] on link "Kultūras un mākslas I (vizuālā māksla) - 11. klases 1. ieskaites mācību materiā…" at bounding box center [677, 200] width 186 height 21
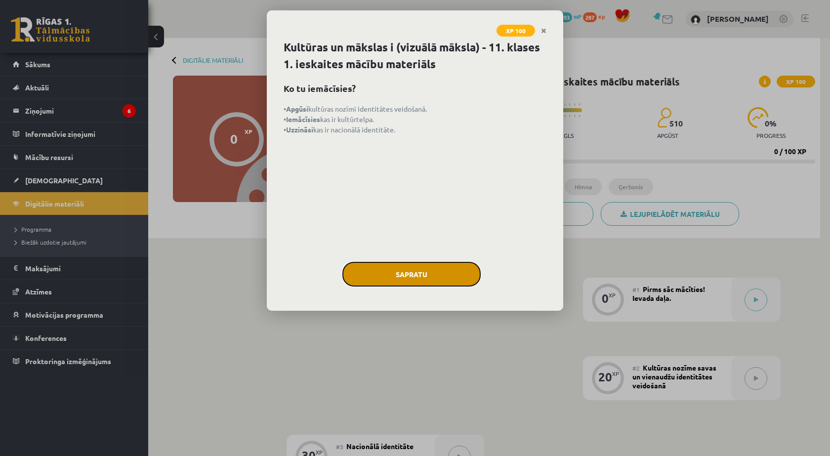
click at [430, 279] on button "Sapratu" at bounding box center [411, 274] width 138 height 25
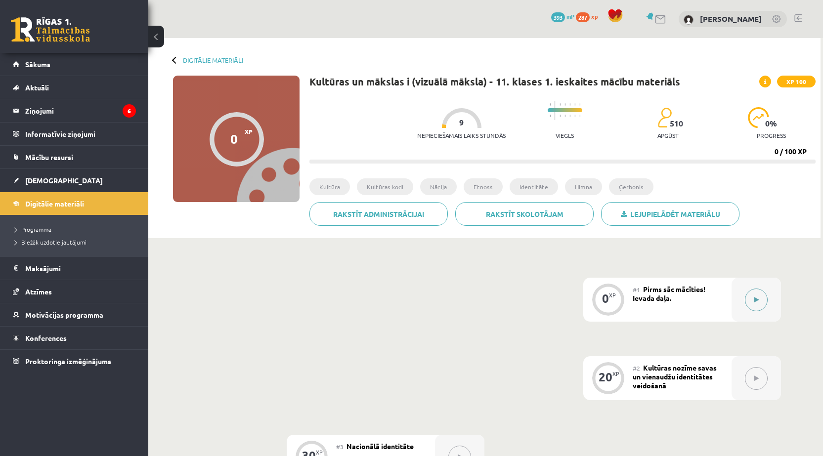
click at [745, 302] on button at bounding box center [755, 299] width 23 height 23
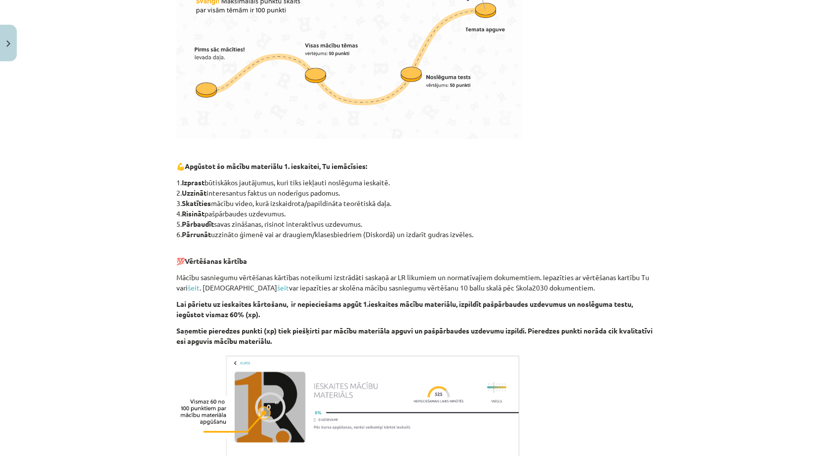
scroll to position [446, 0]
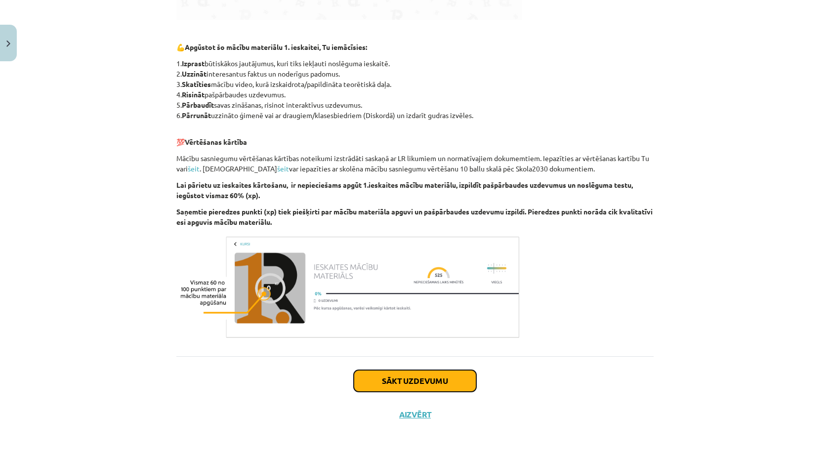
click at [442, 377] on button "Sākt uzdevumu" at bounding box center [415, 381] width 123 height 22
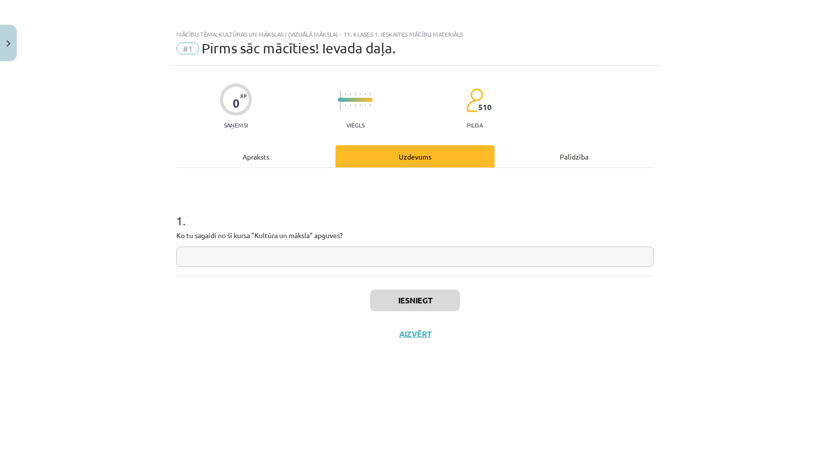
click at [364, 252] on input "text" at bounding box center [414, 257] width 477 height 20
click at [396, 252] on input "text" at bounding box center [414, 257] width 477 height 20
click at [305, 265] on input "text" at bounding box center [414, 257] width 477 height 20
click at [295, 259] on input "text" at bounding box center [414, 257] width 477 height 20
type input "**********"
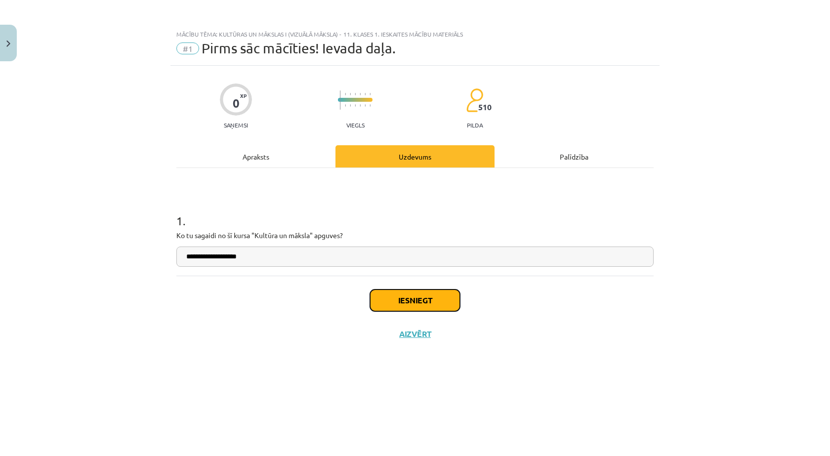
click at [414, 293] on button "Iesniegt" at bounding box center [415, 300] width 90 height 22
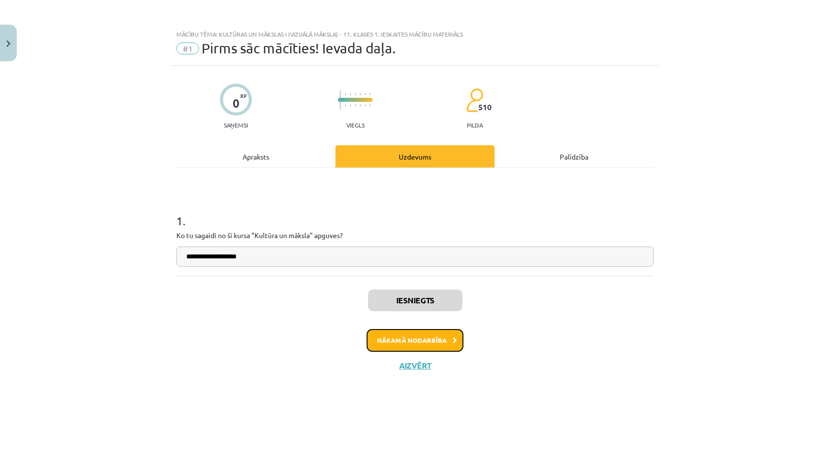
click at [423, 333] on button "Nākamā nodarbība" at bounding box center [415, 340] width 97 height 23
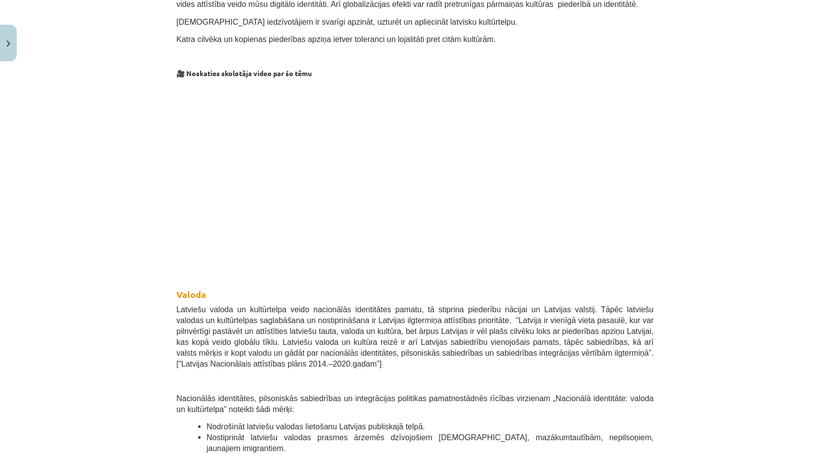
scroll to position [395, 0]
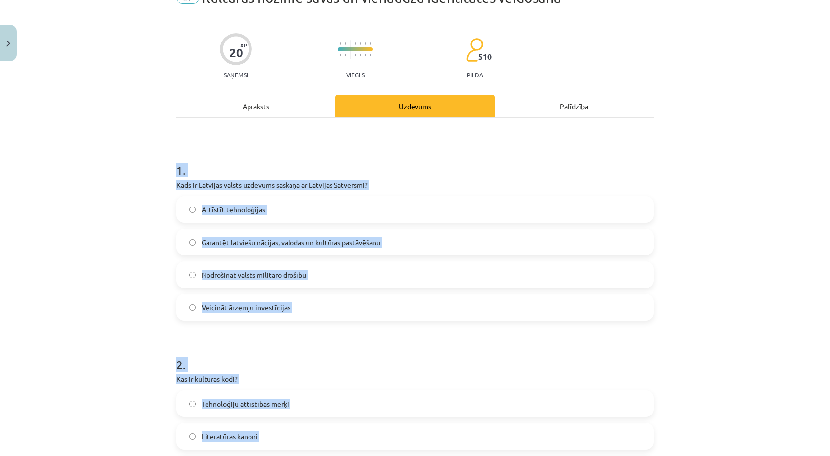
scroll to position [0, 0]
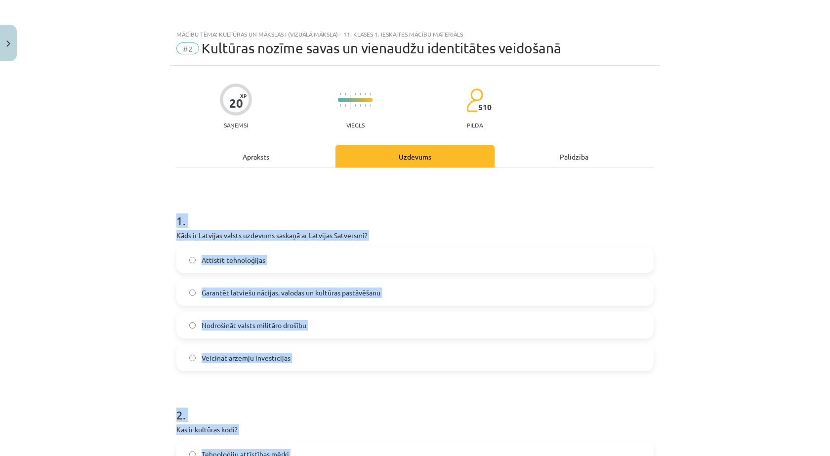
drag, startPoint x: 305, startPoint y: 344, endPoint x: 93, endPoint y: 209, distance: 251.6
click at [93, 209] on div "Mācību tēma: Kultūras un mākslas i (vizuālā māksla) - 11. klases 1. ieskaites m…" at bounding box center [415, 228] width 830 height 456
copy form "1 . Kāds ir Latvijas valsts uzdevums saskaņā ar Latvijas Satversmi? Attīstīt te…"
click at [96, 259] on div "Mācību tēma: Kultūras un mākslas i (vizuālā māksla) - 11. klases 1. ieskaites m…" at bounding box center [415, 228] width 830 height 456
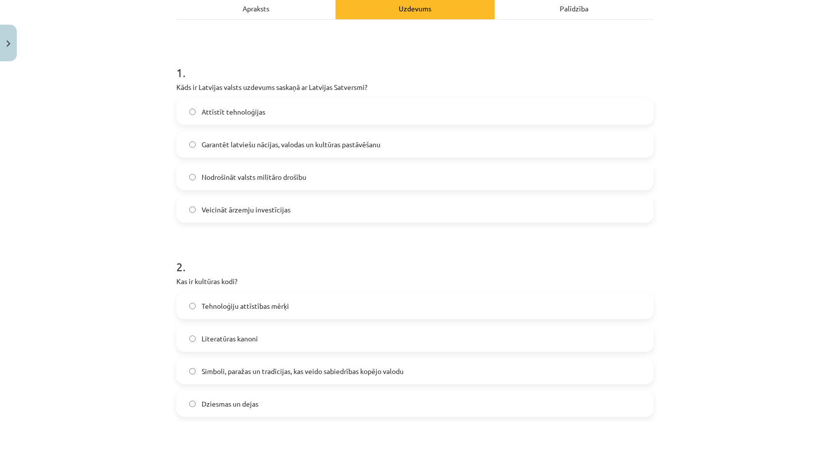
click at [225, 146] on span "Garantēt latviešu nācijas, valodas un kultūras pastāvēšanu" at bounding box center [291, 144] width 179 height 10
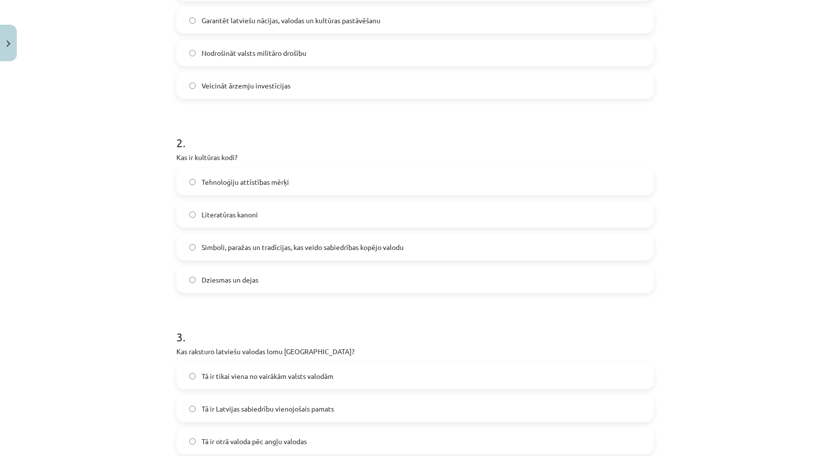
scroll to position [296, 0]
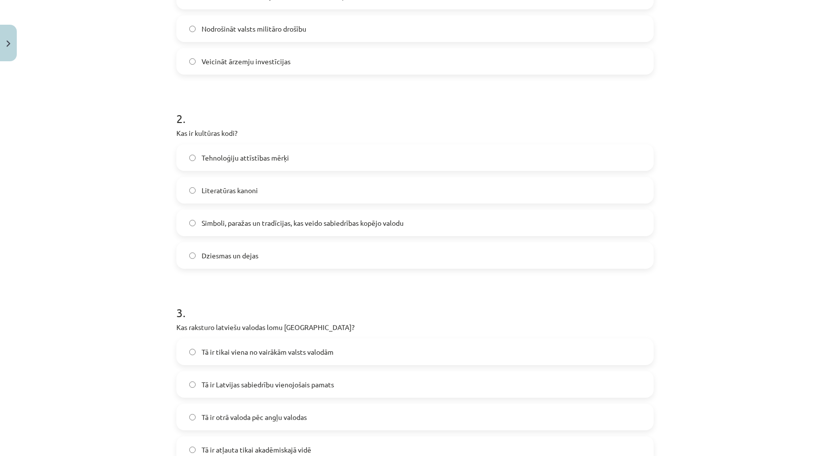
click at [215, 222] on span "Simboli, paražas un tradīcijas, kas veido sabiedrības kopējo valodu" at bounding box center [303, 223] width 202 height 10
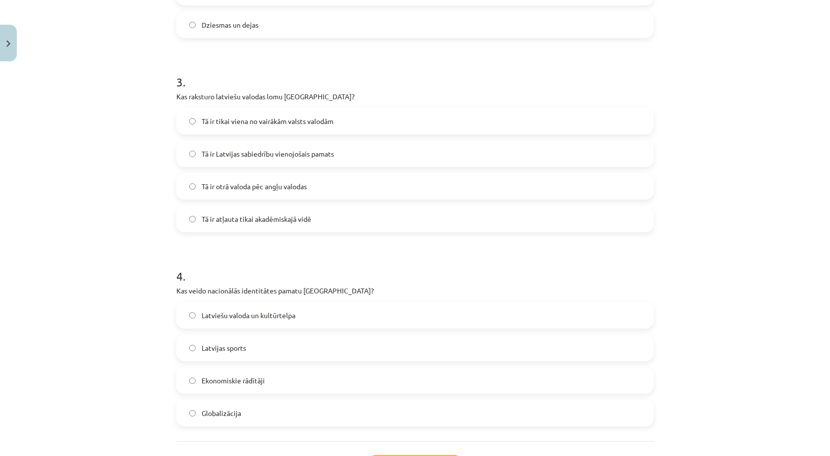
scroll to position [543, 0]
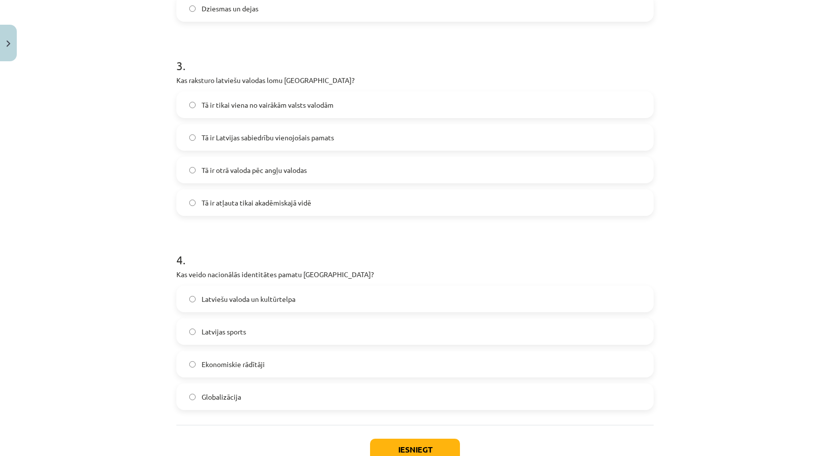
click at [248, 135] on span "Tā ir Latvijas sabiedrību vienojošais pamats" at bounding box center [268, 137] width 132 height 10
click at [245, 297] on span "Latviešu valoda un kultūrtelpa" at bounding box center [249, 299] width 94 height 10
click at [443, 453] on button "Iesniegt" at bounding box center [415, 450] width 90 height 22
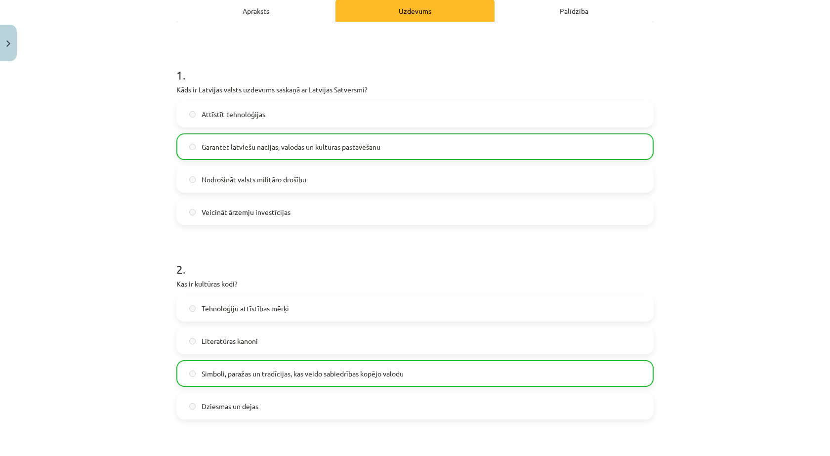
scroll to position [0, 0]
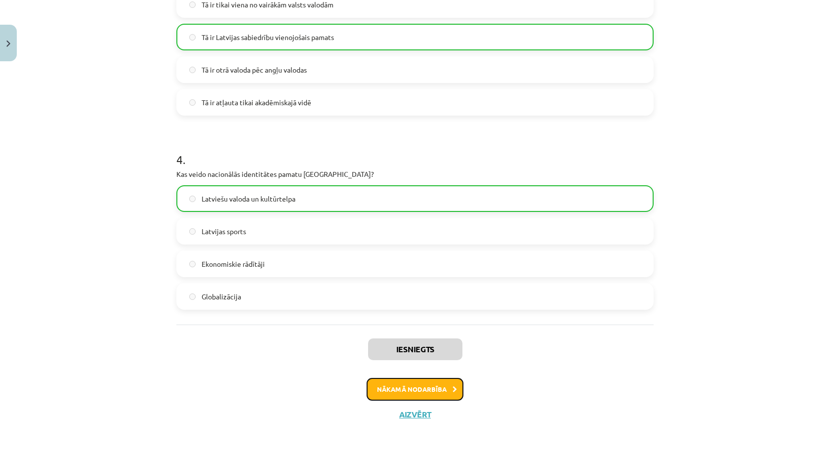
click at [437, 389] on button "Nākamā nodarbība" at bounding box center [415, 389] width 97 height 23
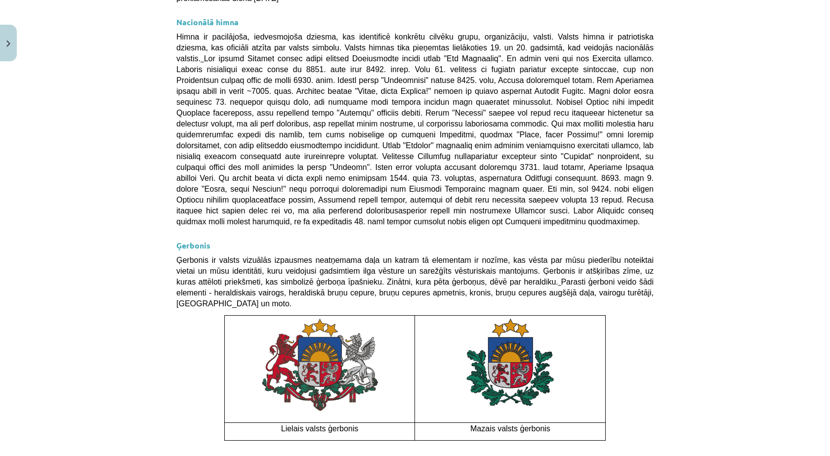
scroll to position [643, 0]
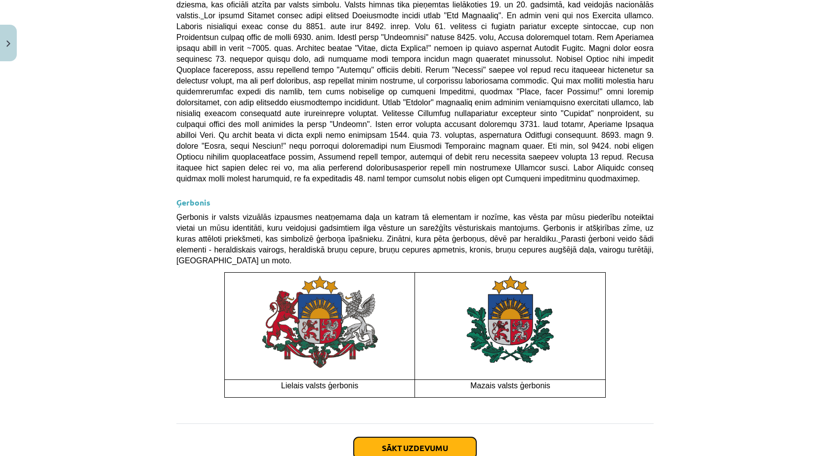
click at [445, 437] on button "Sākt uzdevumu" at bounding box center [415, 448] width 123 height 22
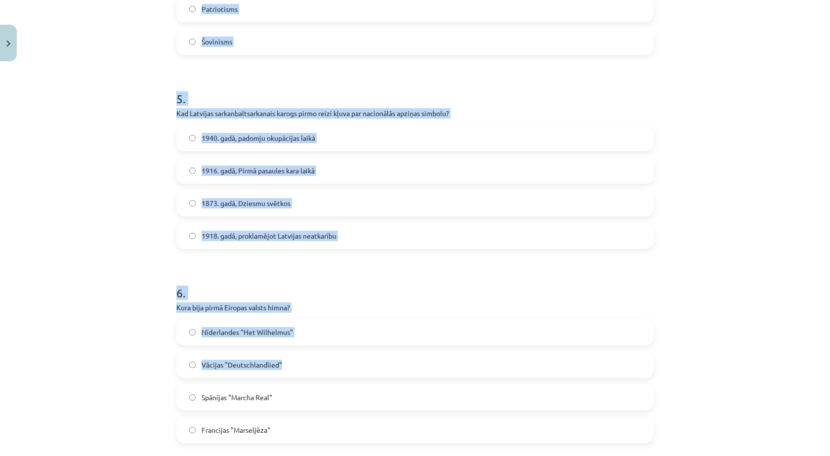
scroll to position [1000, 0]
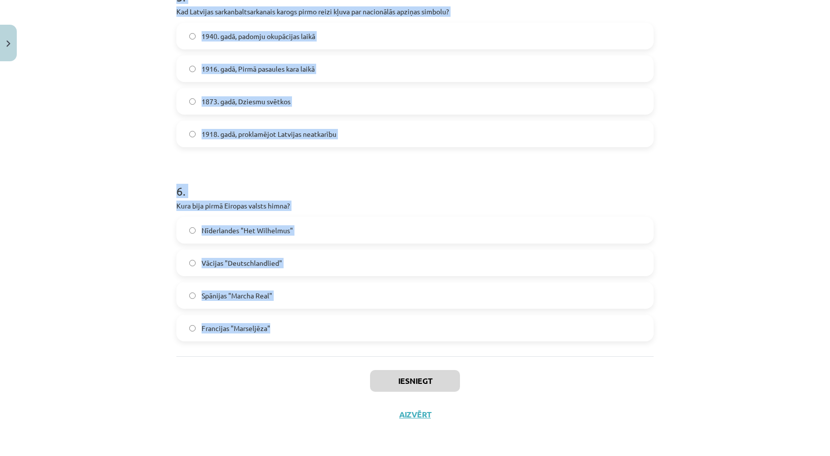
drag, startPoint x: 130, startPoint y: 205, endPoint x: 355, endPoint y: 334, distance: 259.2
click at [360, 331] on div "Mācību tēma: Kultūras un mākslas i (vizuālā māksla) - 11. klases 1. ieskaites m…" at bounding box center [415, 228] width 830 height 456
copy form "Kādi elementi veido tradicionālās etnosa ikonas? Literārā valoda, karogs, svētk…"
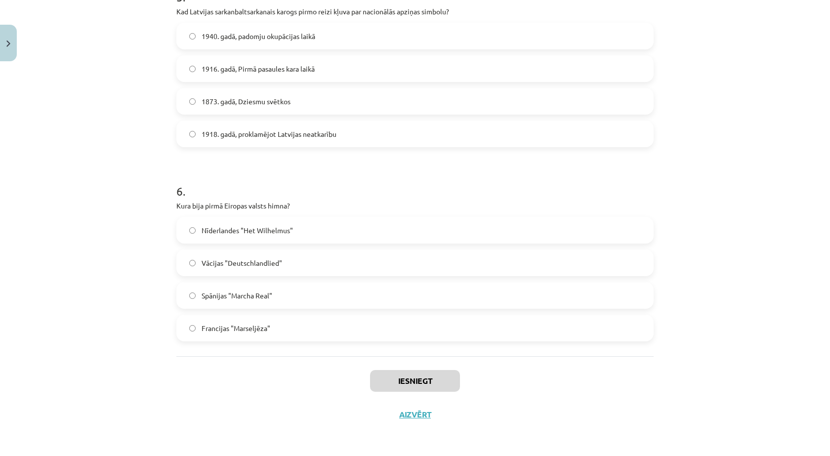
click at [257, 377] on div "Iesniegt Aizvērt" at bounding box center [414, 390] width 477 height 69
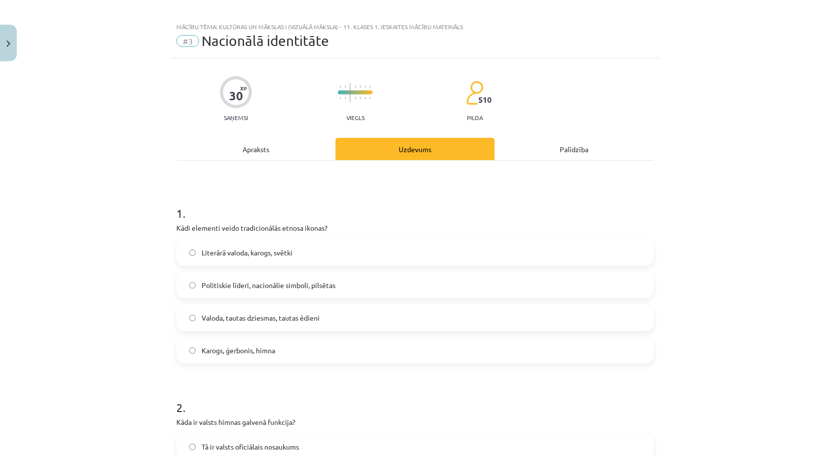
scroll to position [0, 0]
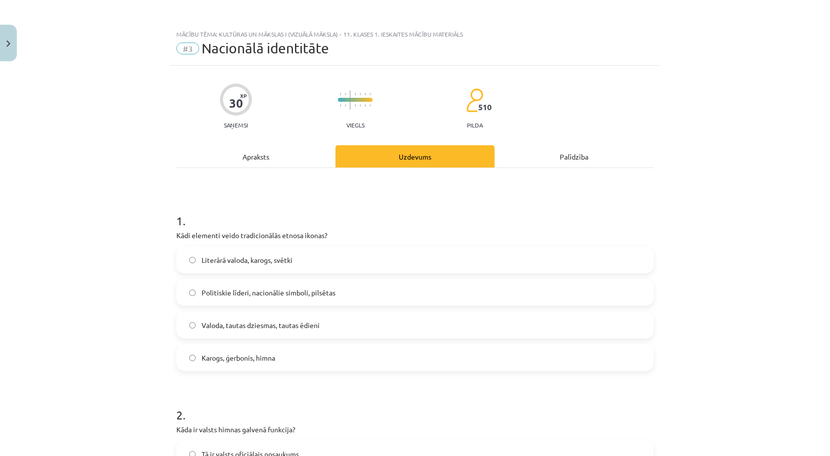
click at [104, 180] on div "Mācību tēma: Kultūras un mākslas i (vizuālā māksla) - 11. klases 1. ieskaites m…" at bounding box center [415, 228] width 830 height 456
click at [240, 326] on span "Valoda, tautas dziesmas, tautas ēdieni" at bounding box center [261, 325] width 118 height 10
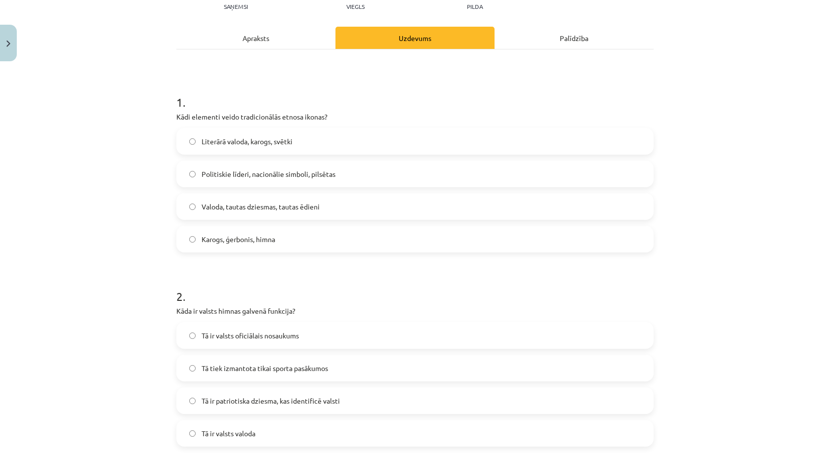
scroll to position [198, 0]
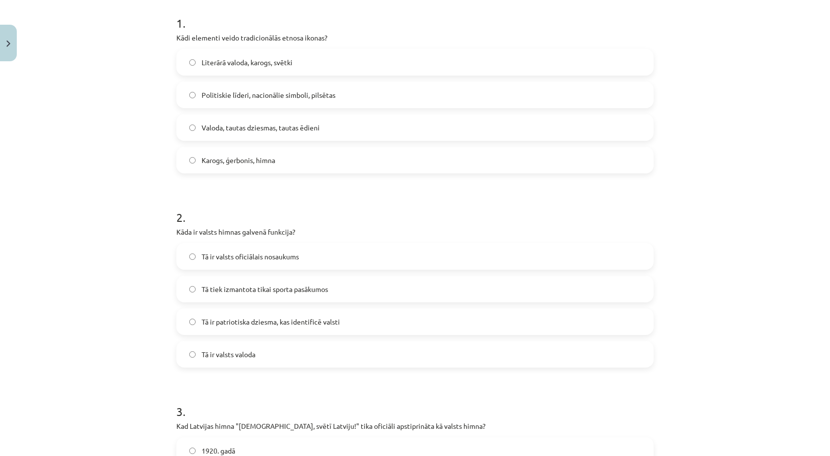
click at [255, 320] on span "Tā ir patriotiska dziesma, kas identificē valsti" at bounding box center [271, 322] width 138 height 10
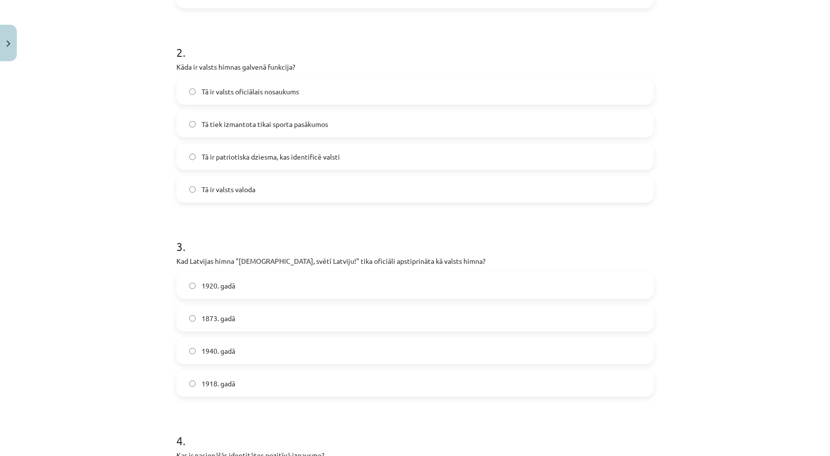
scroll to position [445, 0]
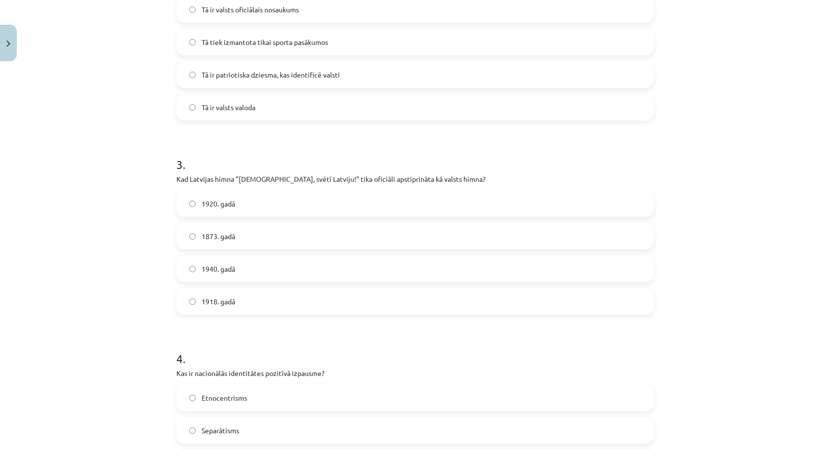
click at [217, 204] on span "1920. gadā" at bounding box center [219, 204] width 34 height 10
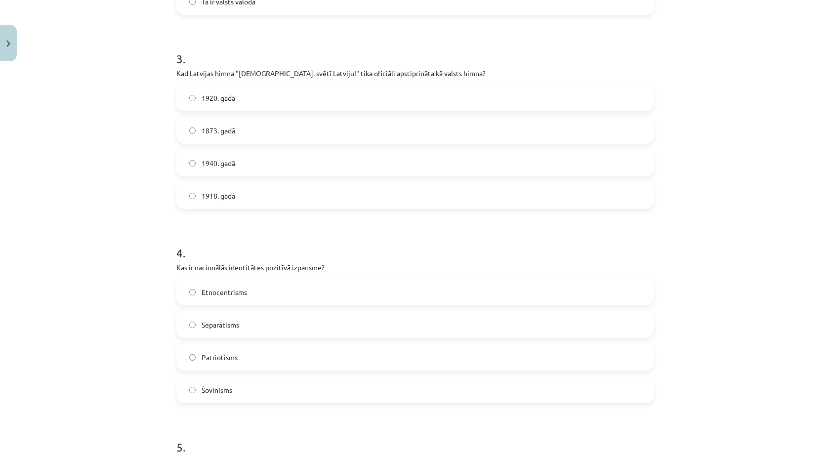
scroll to position [593, 0]
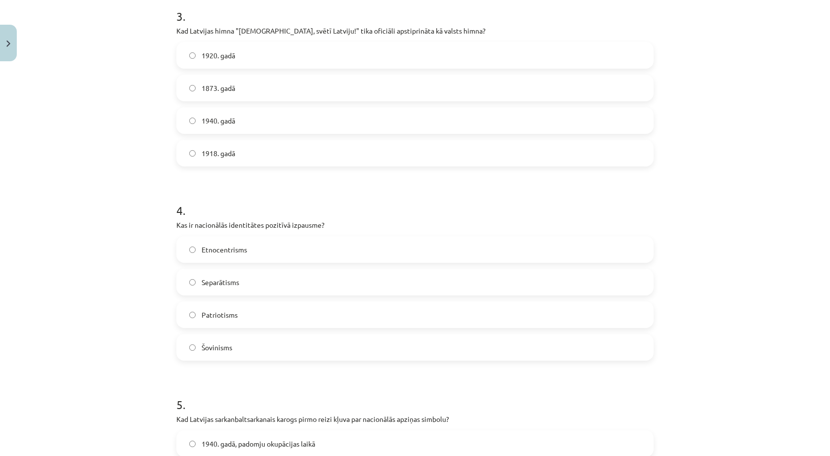
click at [212, 319] on span "Patriotisms" at bounding box center [220, 315] width 36 height 10
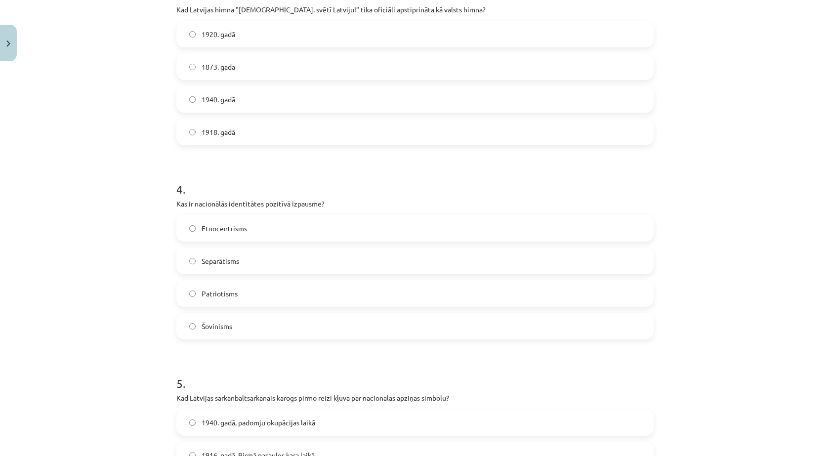
scroll to position [790, 0]
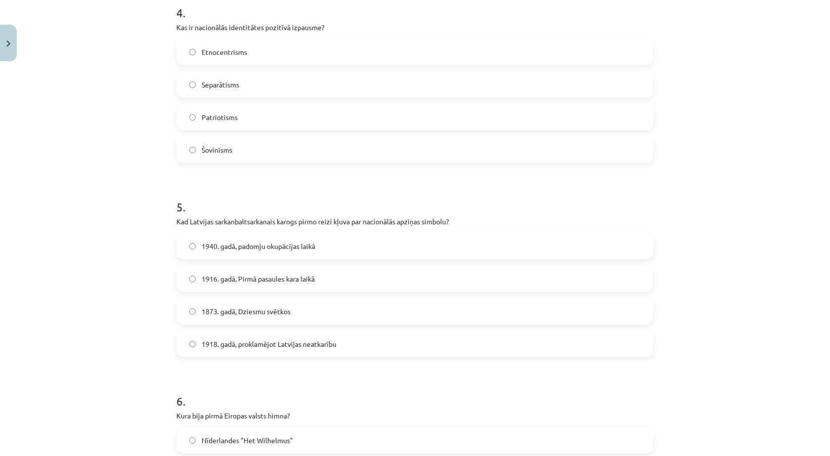
click at [227, 279] on span "1916. gadā, Pirmā pasaules kara laikā" at bounding box center [258, 279] width 113 height 10
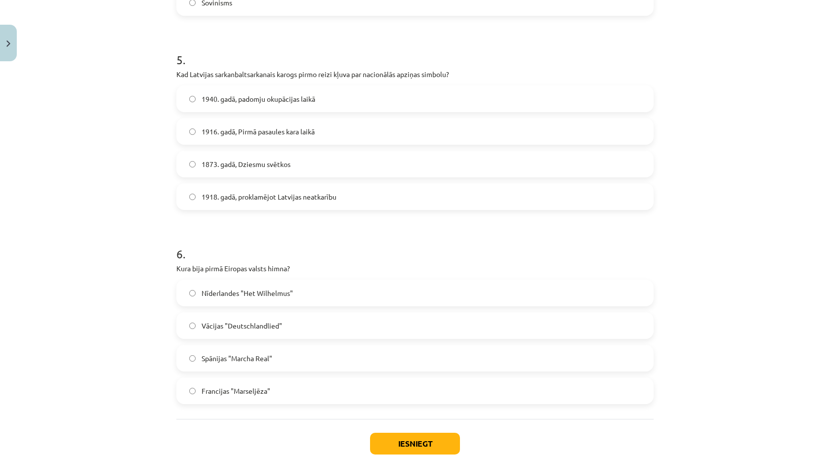
scroll to position [939, 0]
click at [240, 283] on label "Nīderlandes "Het Wilhelmus"" at bounding box center [414, 292] width 475 height 25
click at [409, 444] on button "Iesniegt" at bounding box center [415, 443] width 90 height 22
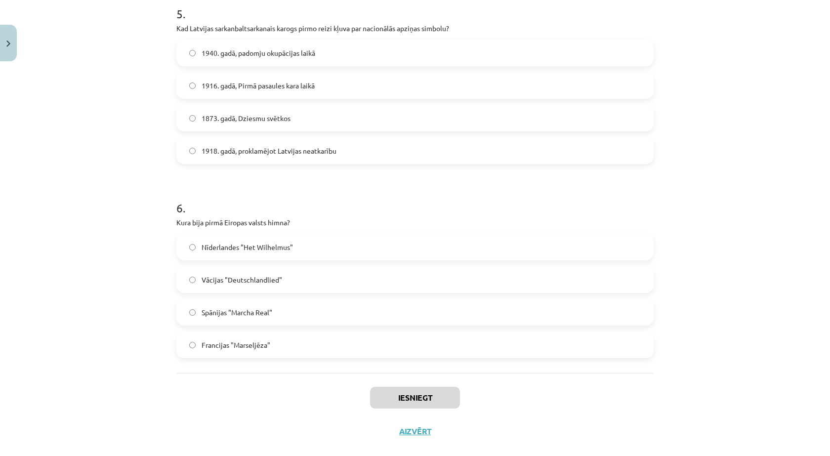
scroll to position [988, 0]
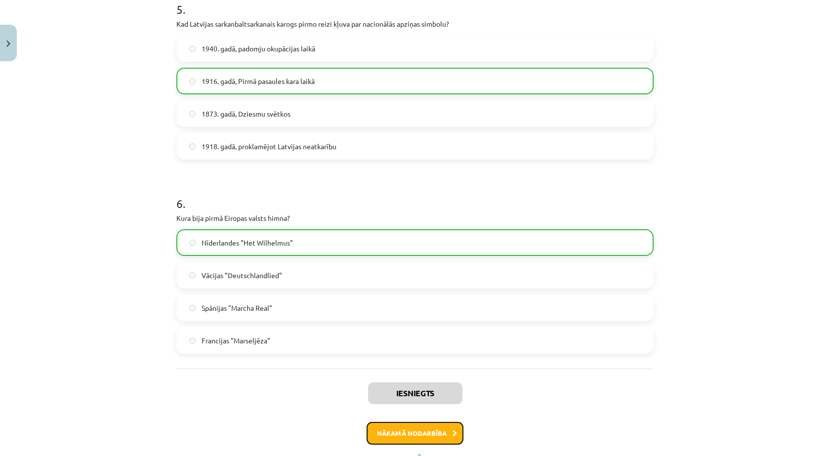
click at [414, 430] on button "Nākamā nodarbība" at bounding box center [415, 433] width 97 height 23
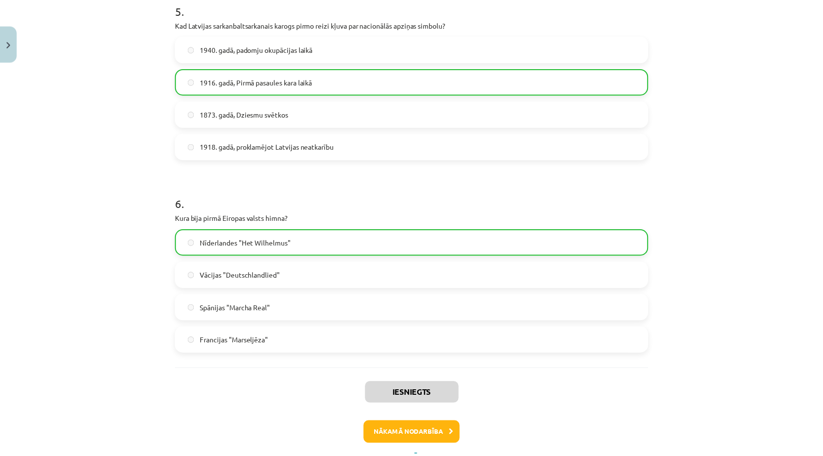
scroll to position [0, 0]
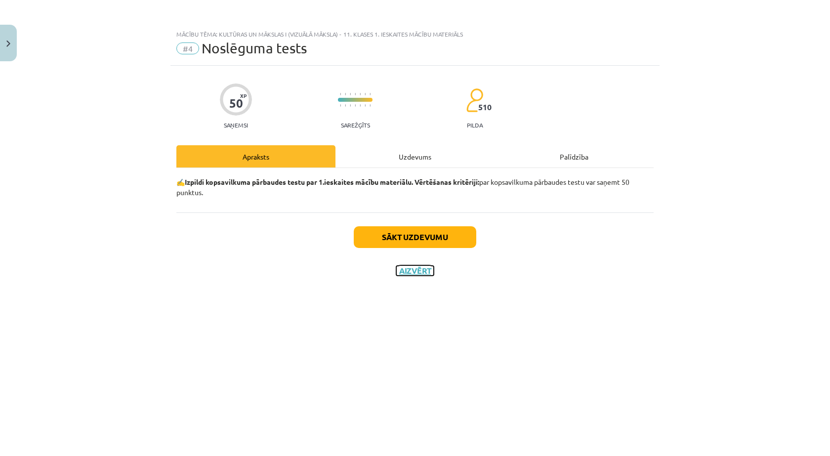
click at [417, 274] on button "Aizvērt" at bounding box center [415, 271] width 38 height 10
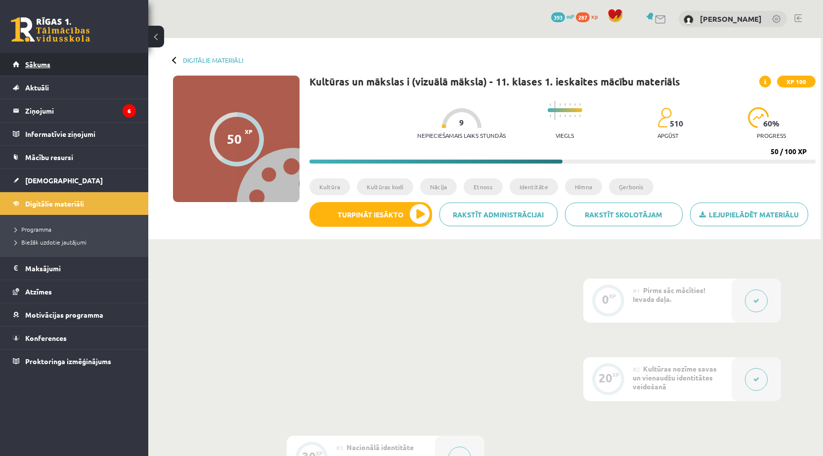
click at [82, 72] on link "Sākums" at bounding box center [74, 64] width 123 height 23
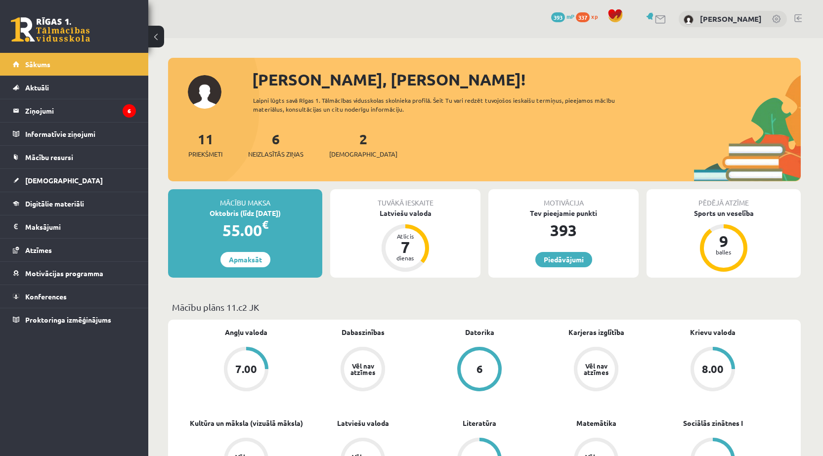
click at [346, 147] on div "2 Ieskaites" at bounding box center [363, 143] width 68 height 31
click at [353, 141] on div "2 Ieskaites" at bounding box center [363, 143] width 68 height 31
click at [352, 148] on div "2 Ieskaites" at bounding box center [363, 143] width 68 height 31
click at [347, 145] on link "2 Ieskaites" at bounding box center [363, 144] width 68 height 29
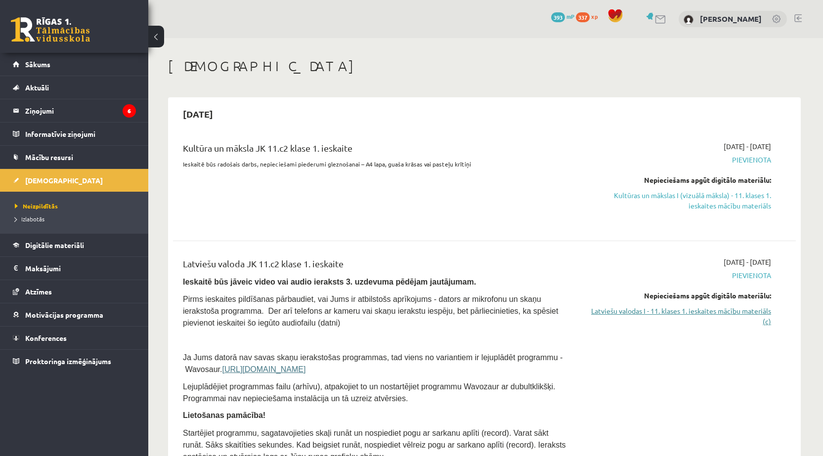
click at [732, 317] on link "Latviešu valodas I - 11. klases 1. ieskaites mācību materiāls (c)" at bounding box center [677, 316] width 186 height 21
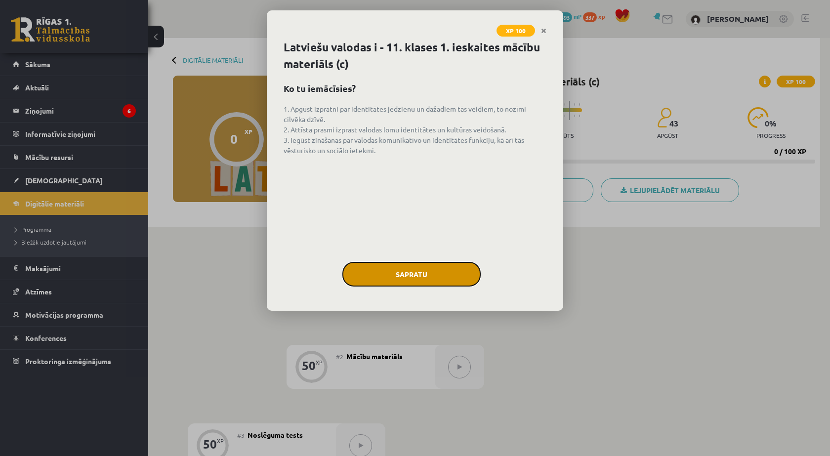
click at [445, 273] on button "Sapratu" at bounding box center [411, 274] width 138 height 25
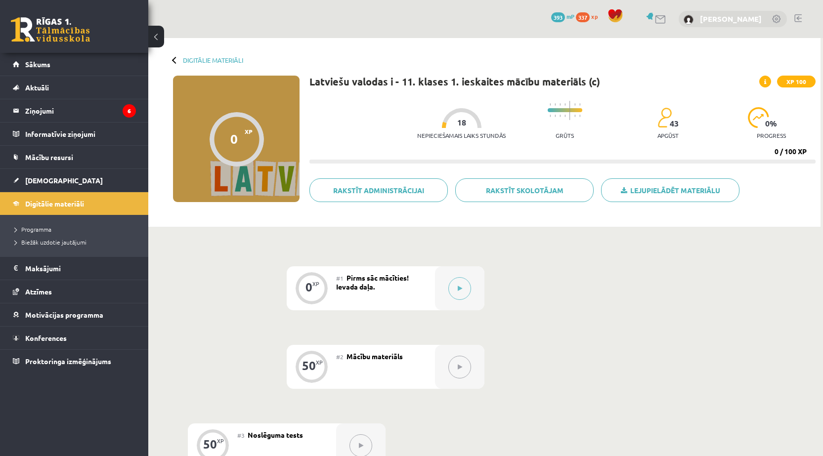
click at [718, 18] on link "[PERSON_NAME]" at bounding box center [731, 19] width 62 height 10
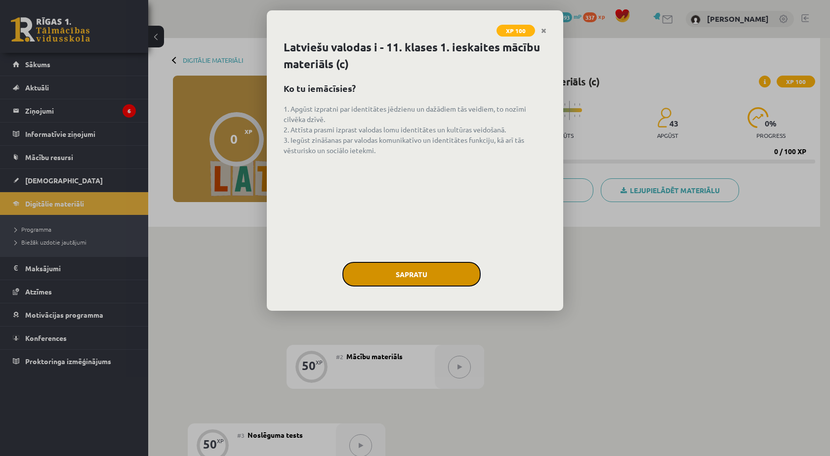
click at [436, 281] on button "Sapratu" at bounding box center [411, 274] width 138 height 25
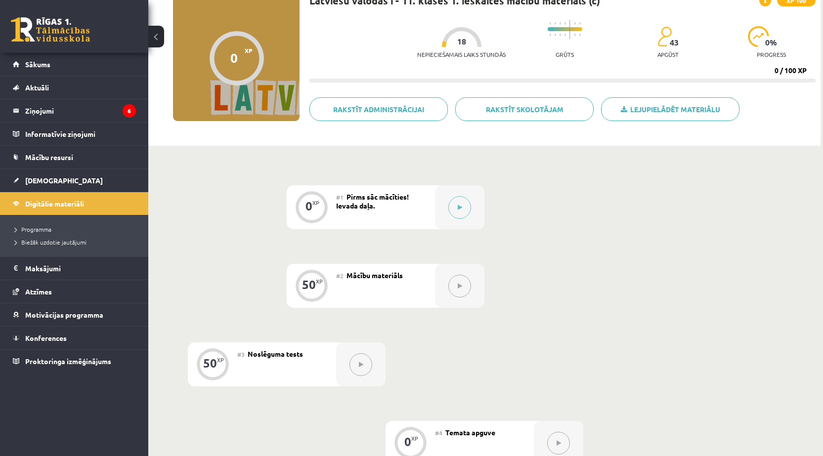
scroll to position [99, 0]
